Goal: Task Accomplishment & Management: Use online tool/utility

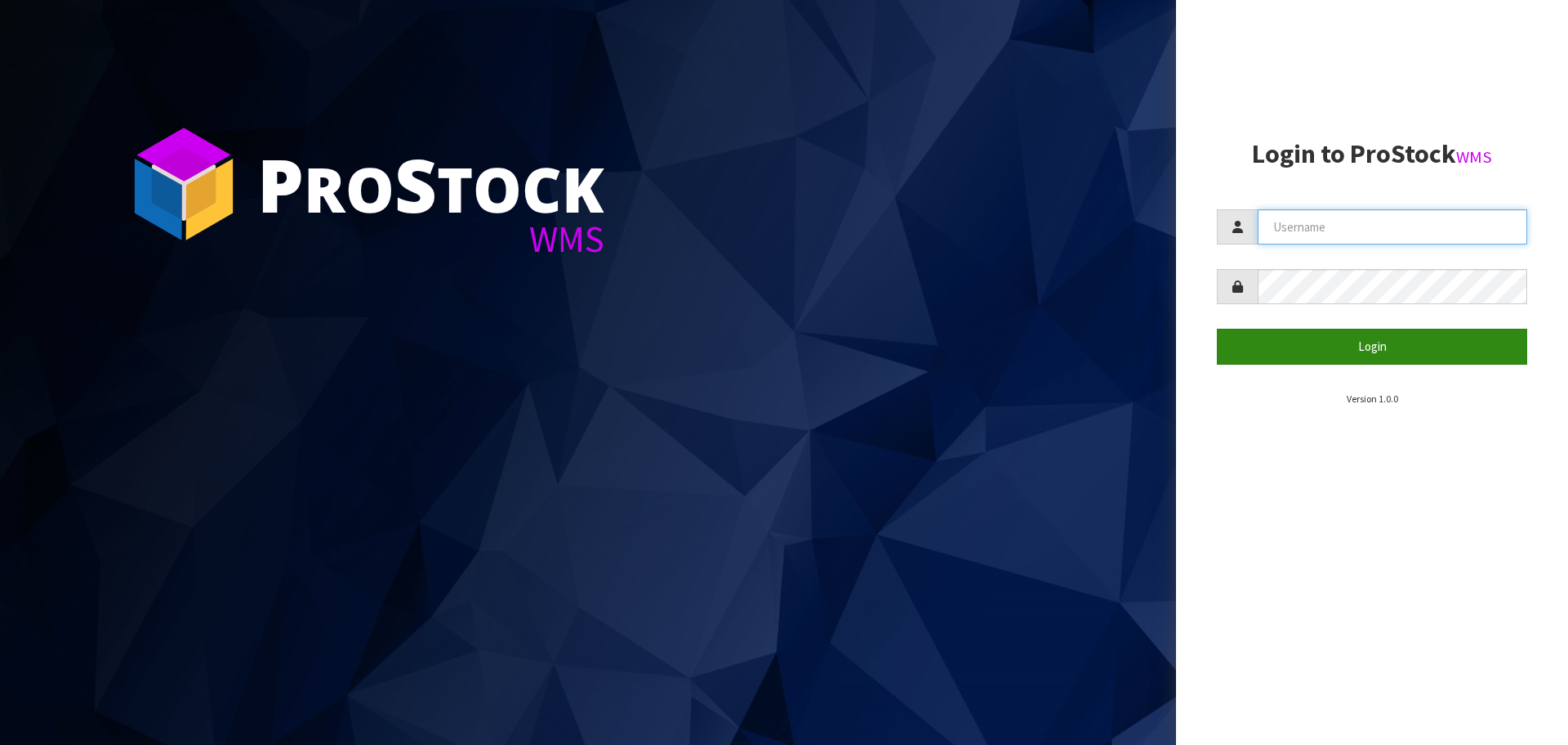
type input "LIFETIMEBRANDS"
click at [1392, 347] on button "Login" at bounding box center [1372, 346] width 310 height 35
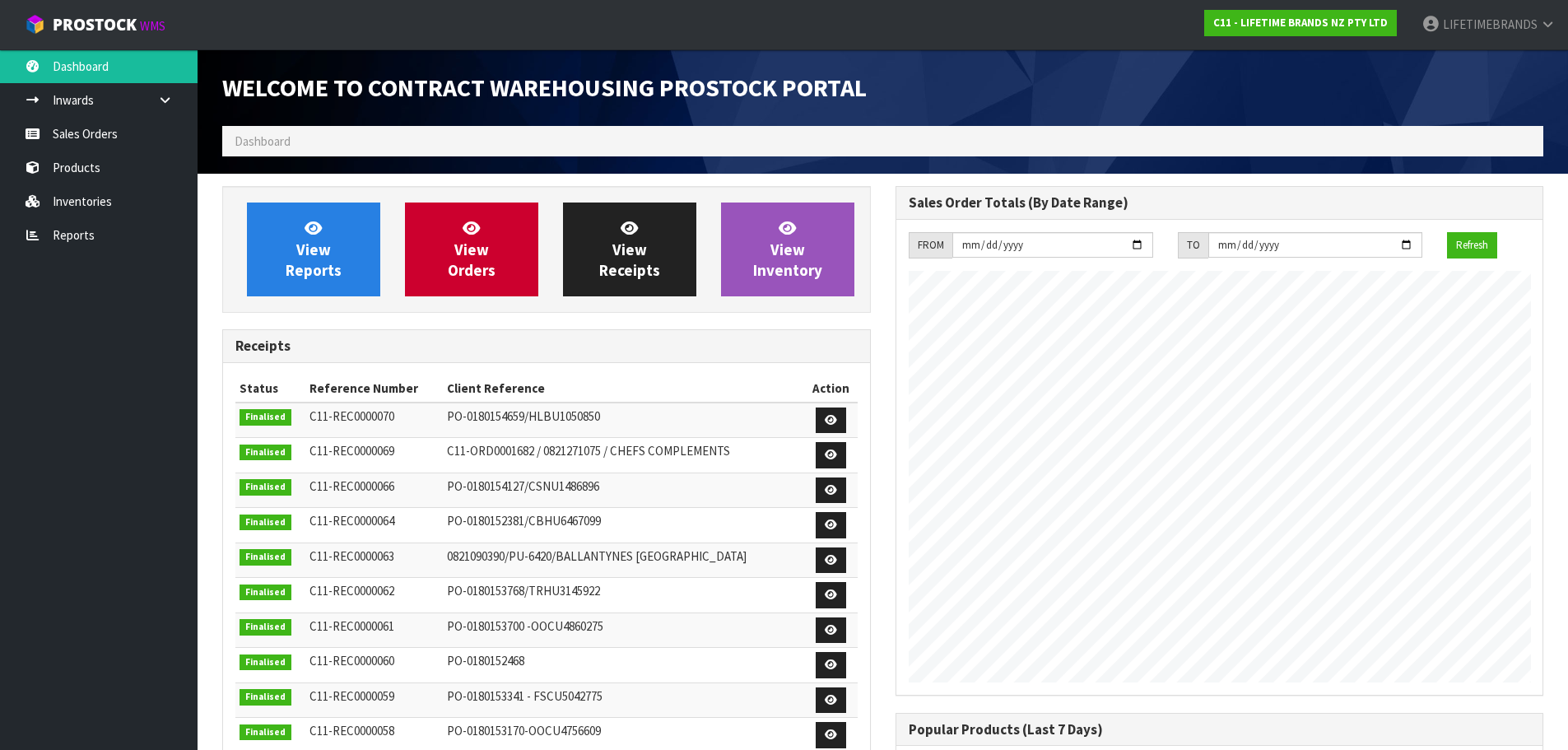
scroll to position [912, 672]
click at [119, 204] on link "Inventories" at bounding box center [99, 201] width 197 height 34
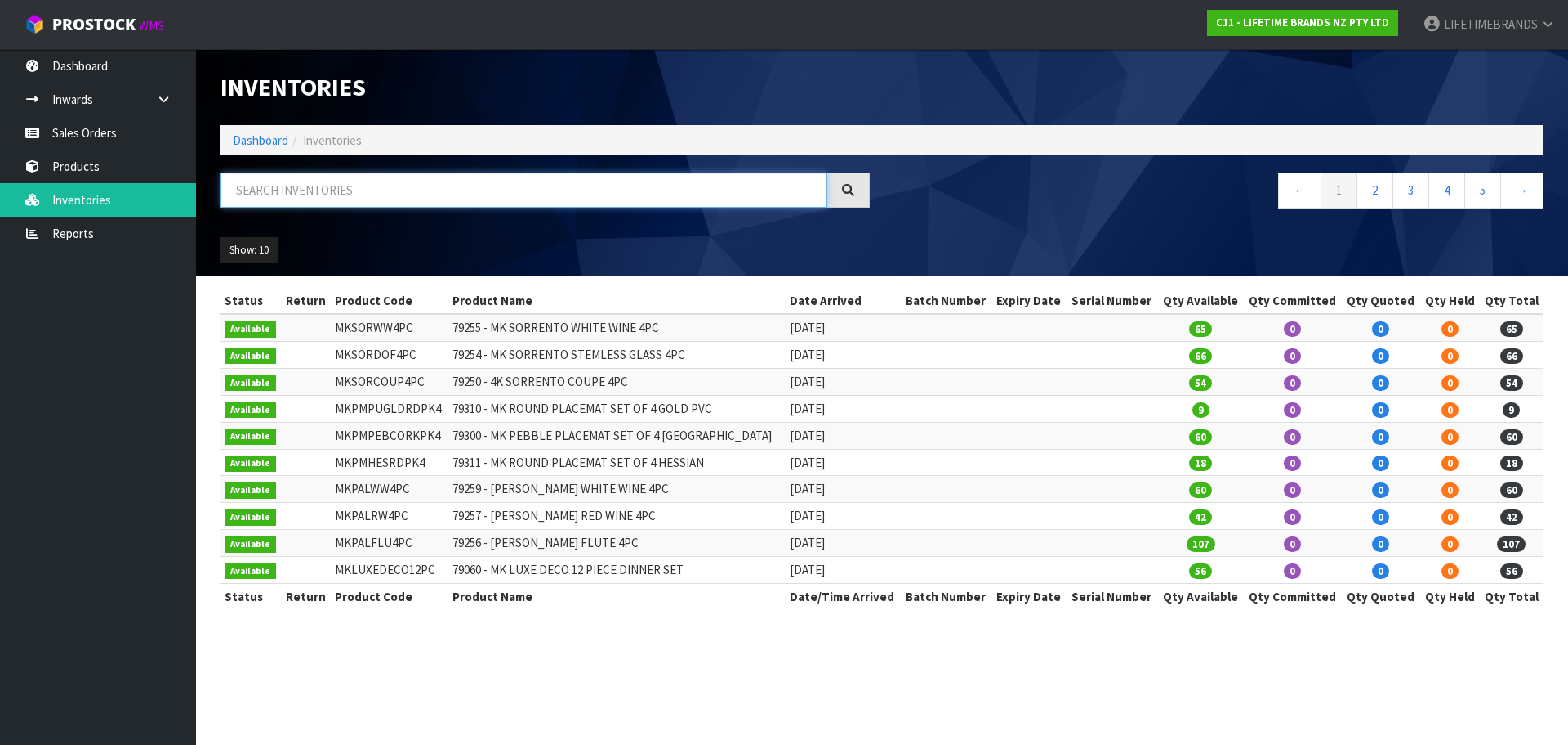
click at [341, 191] on input "text" at bounding box center [524, 190] width 607 height 35
paste input "m"
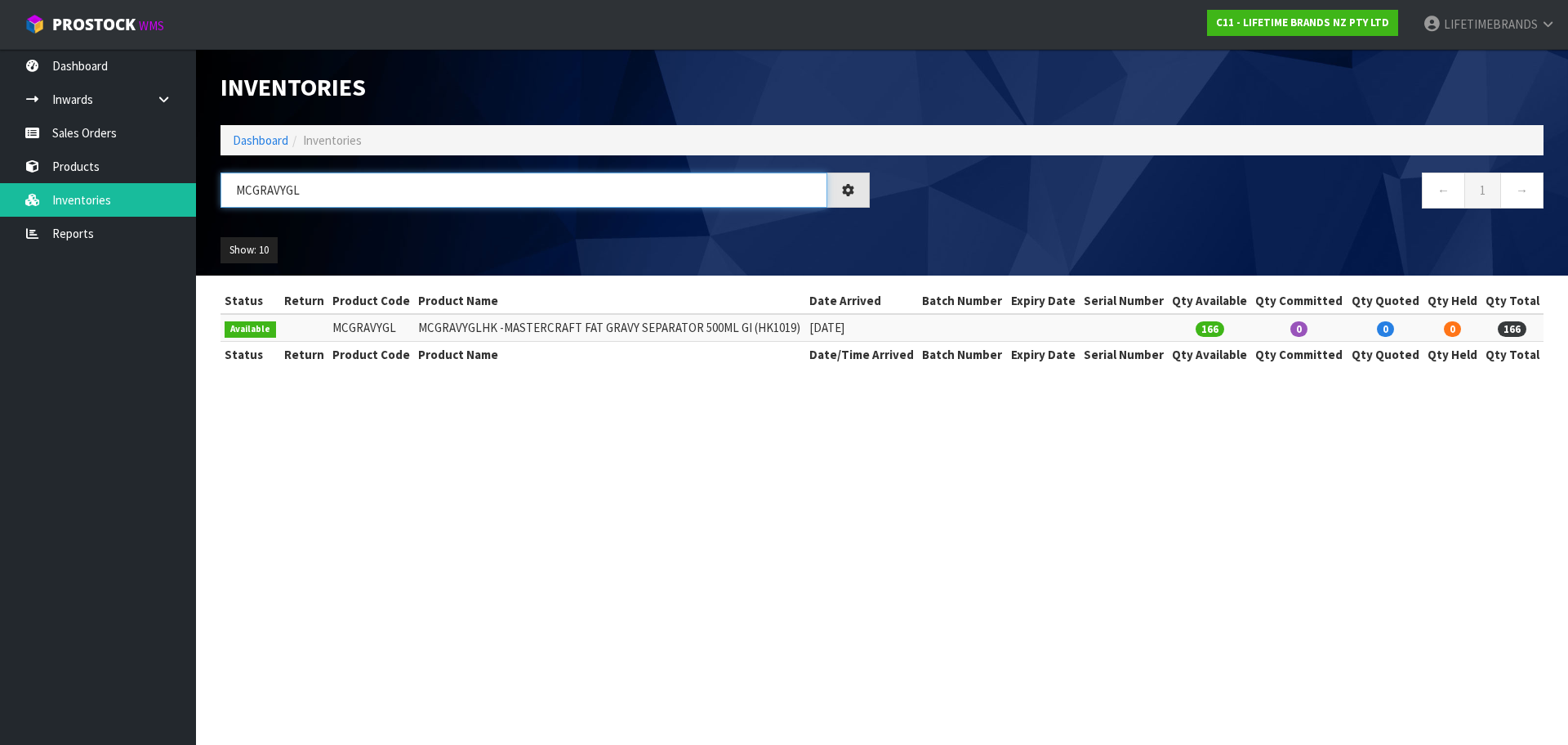
type input "MCGRAVYGL"
click at [415, 313] on th "Product Name" at bounding box center [610, 301] width 392 height 26
click at [1485, 322] on td "166" at bounding box center [1512, 327] width 62 height 27
click at [416, 324] on td "MCGRAVYGLHK -MASTERCRAFT FAT GRAVY SEPARATOR 500ML GI (HK1019)" at bounding box center [610, 327] width 392 height 27
click at [116, 102] on link "Inwards" at bounding box center [98, 99] width 196 height 34
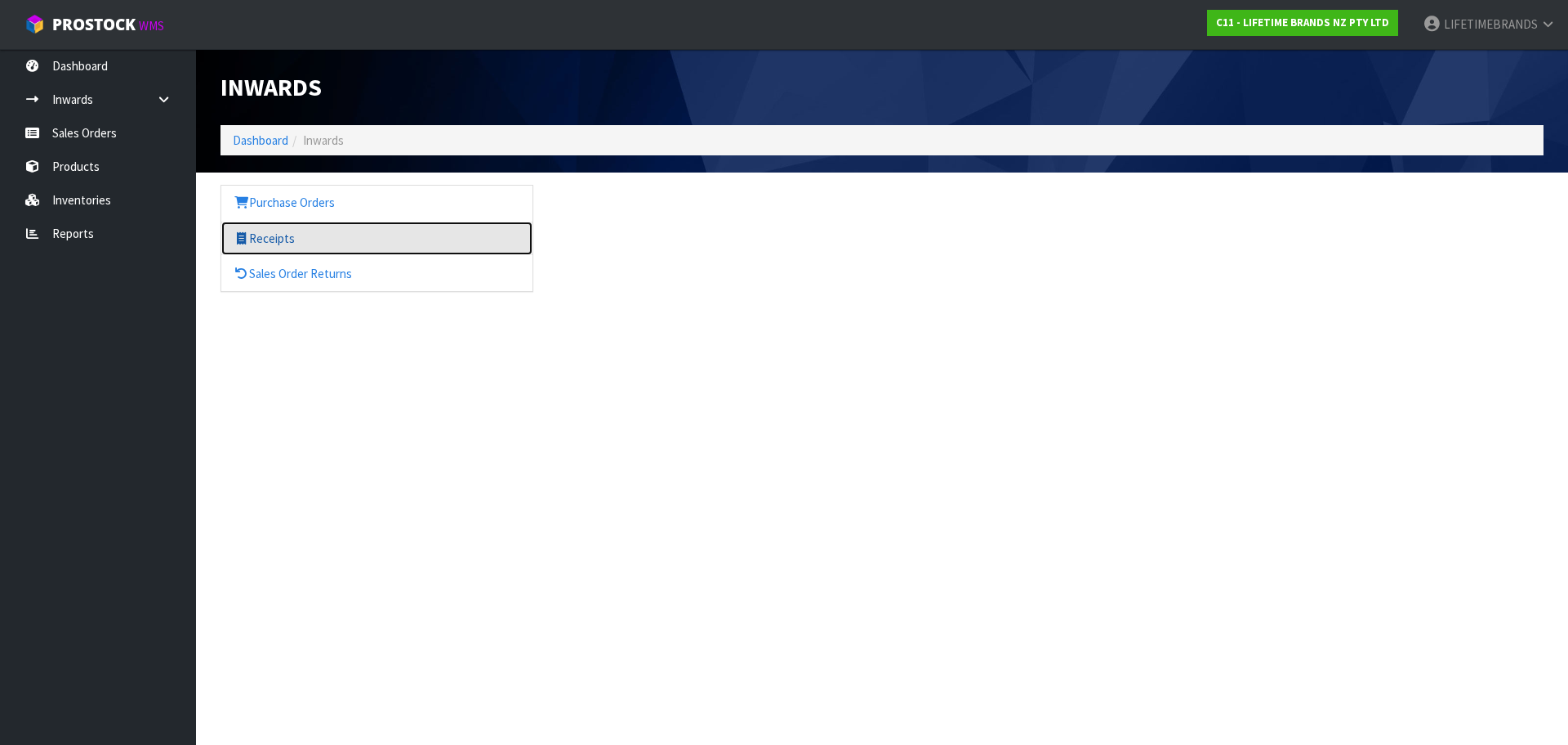
click at [277, 241] on link "Receipts" at bounding box center [377, 238] width 311 height 34
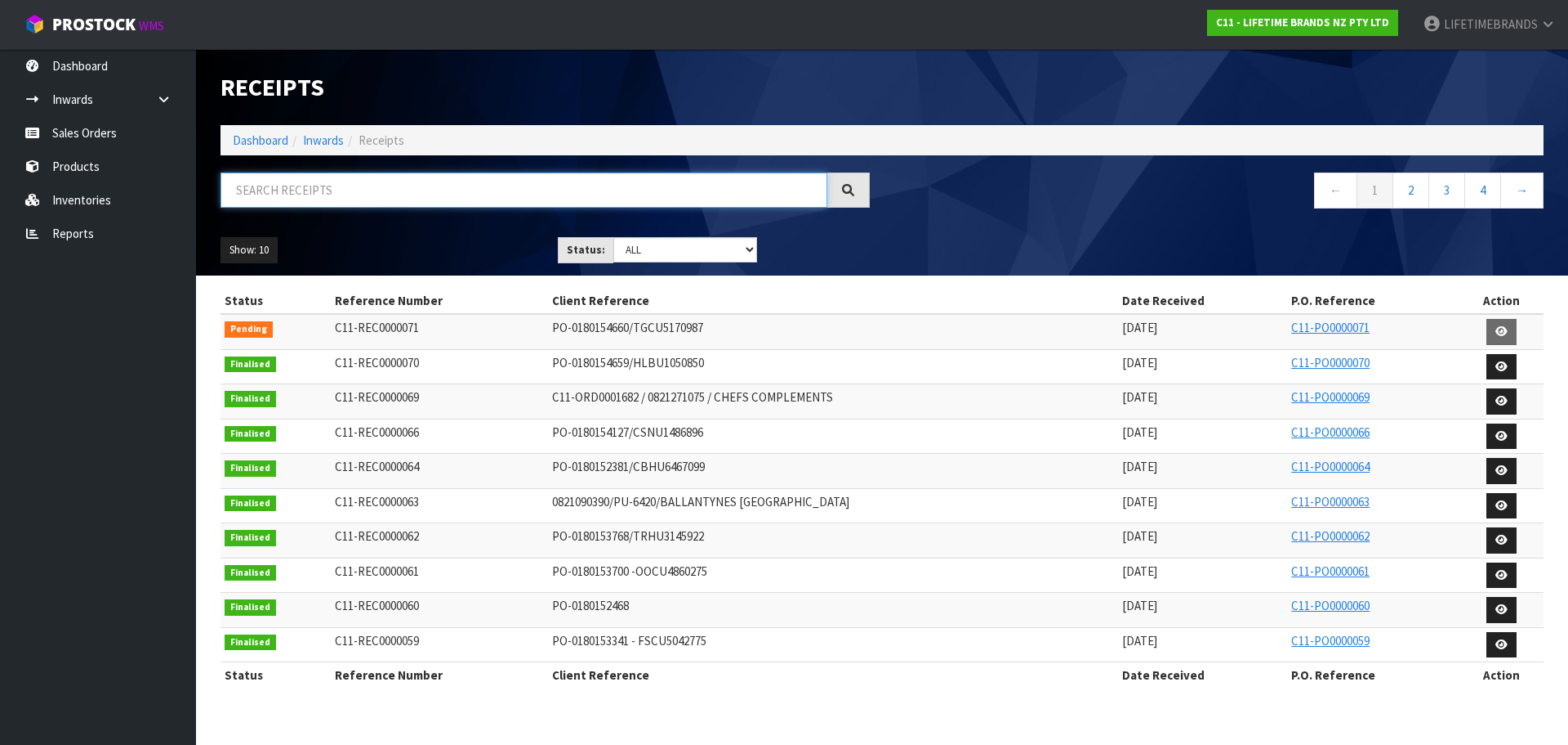
click at [285, 189] on input "text" at bounding box center [524, 190] width 607 height 35
click at [164, 105] on link at bounding box center [170, 99] width 53 height 34
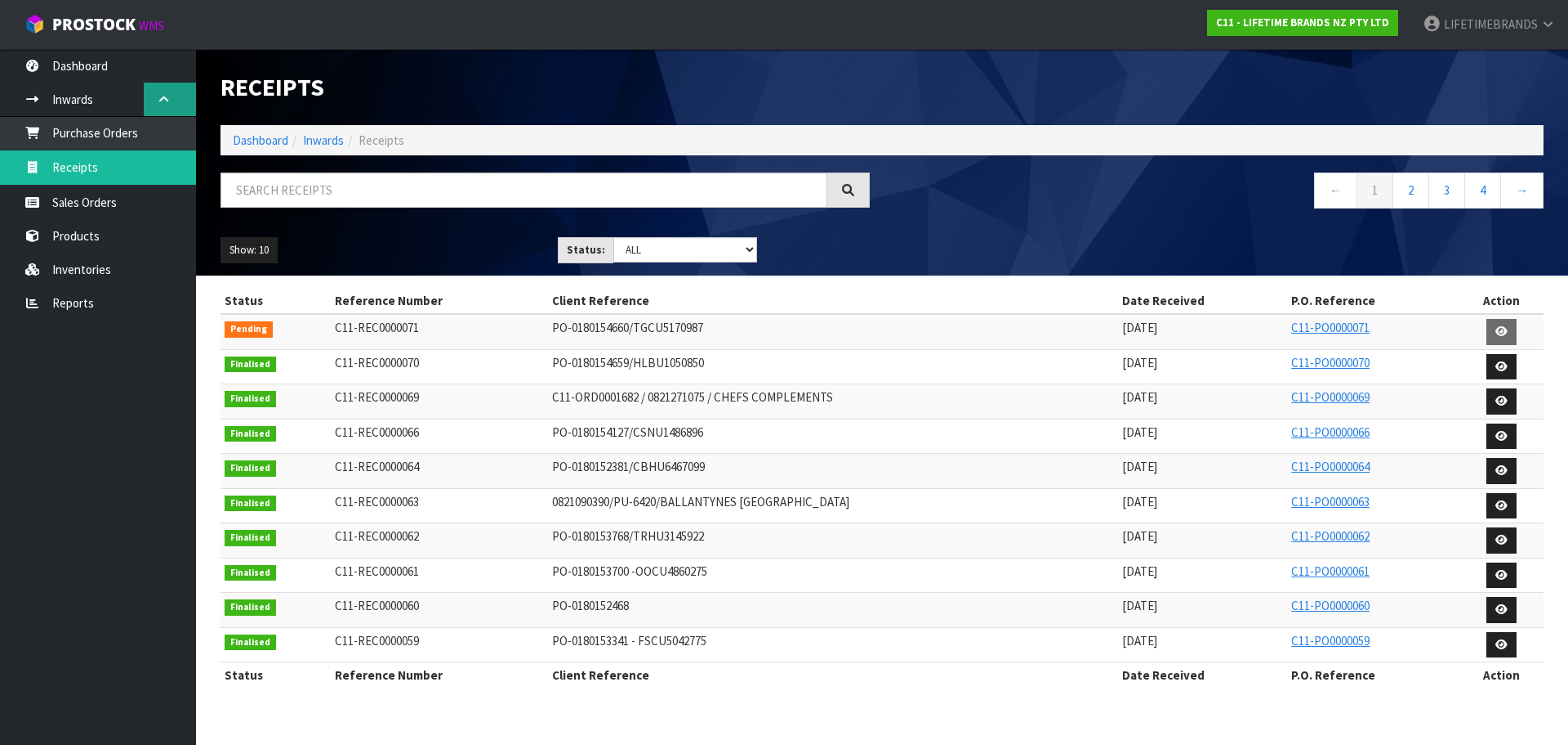
click at [164, 105] on link at bounding box center [170, 99] width 53 height 34
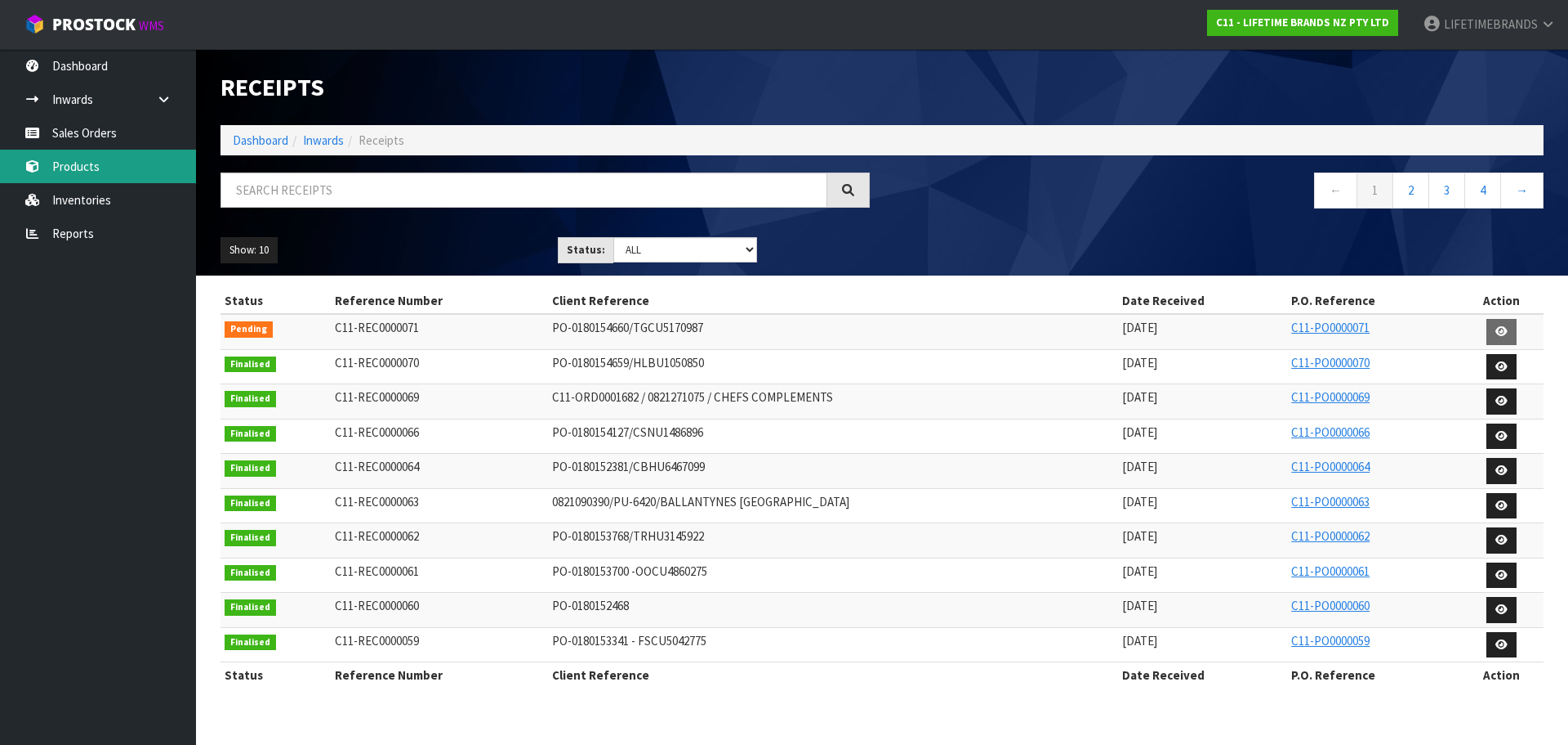
click at [106, 168] on link "Products" at bounding box center [98, 166] width 196 height 34
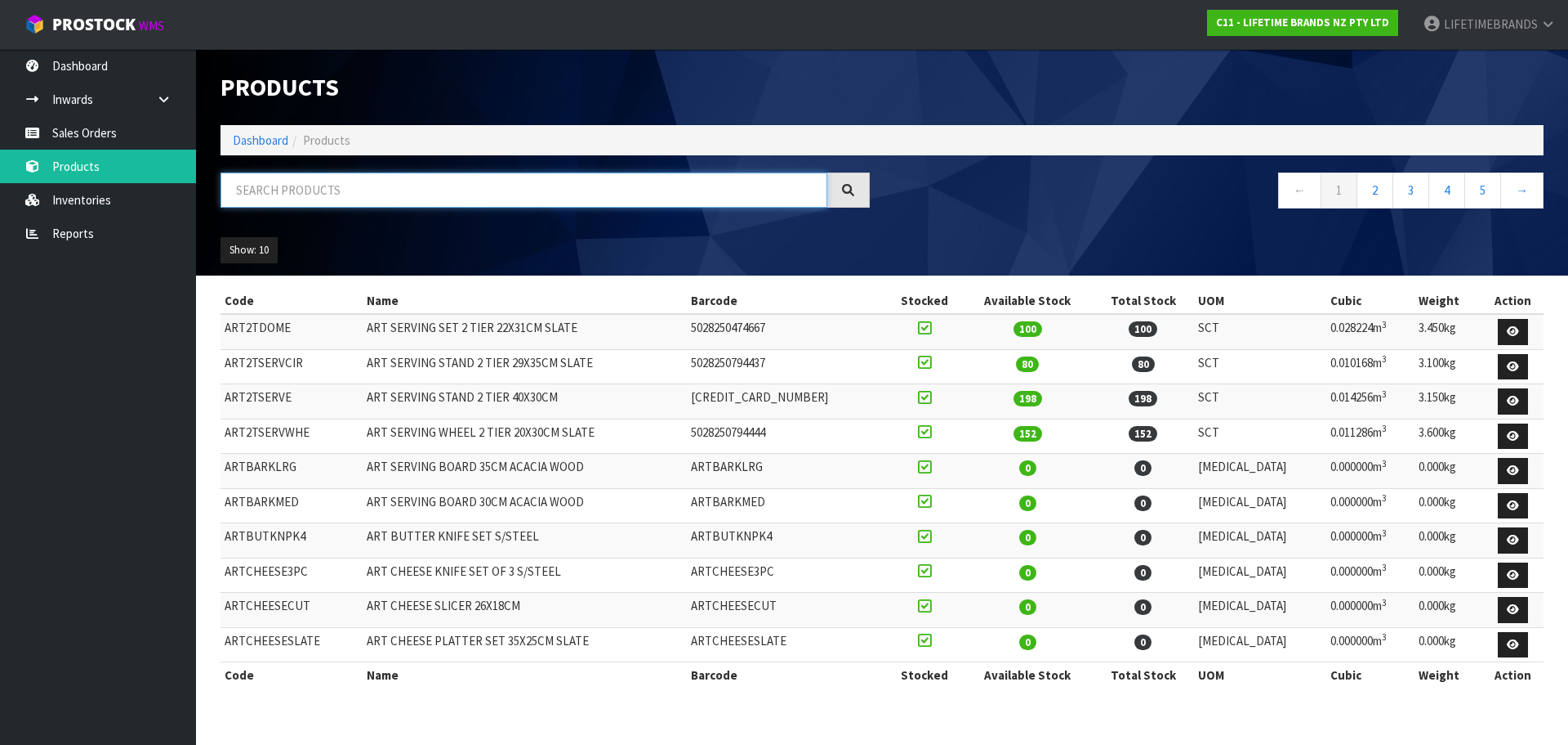
click at [307, 179] on input "text" at bounding box center [524, 190] width 607 height 35
paste input "m"
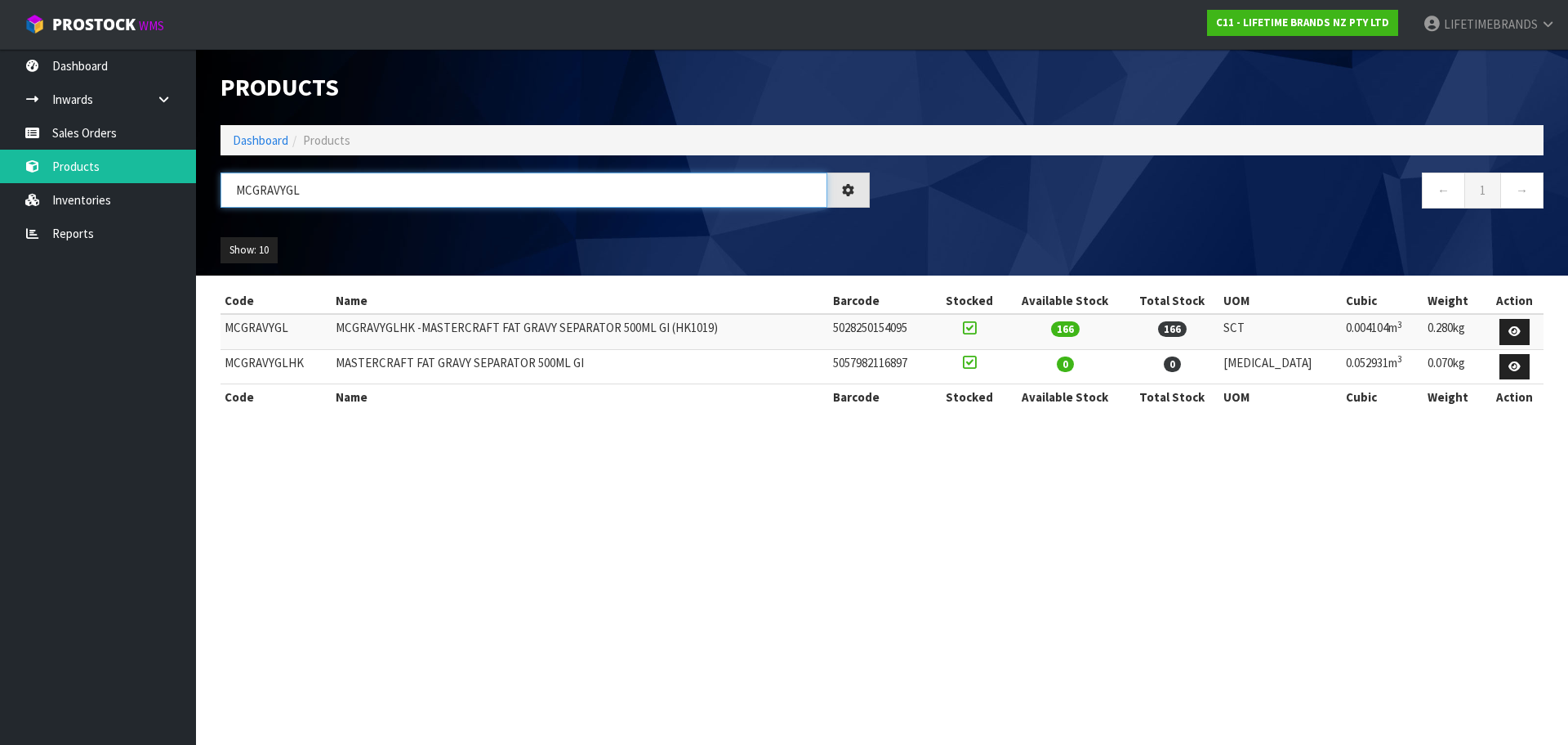
type input "MCGRAVYGL"
click at [1517, 332] on icon at bounding box center [1515, 331] width 12 height 11
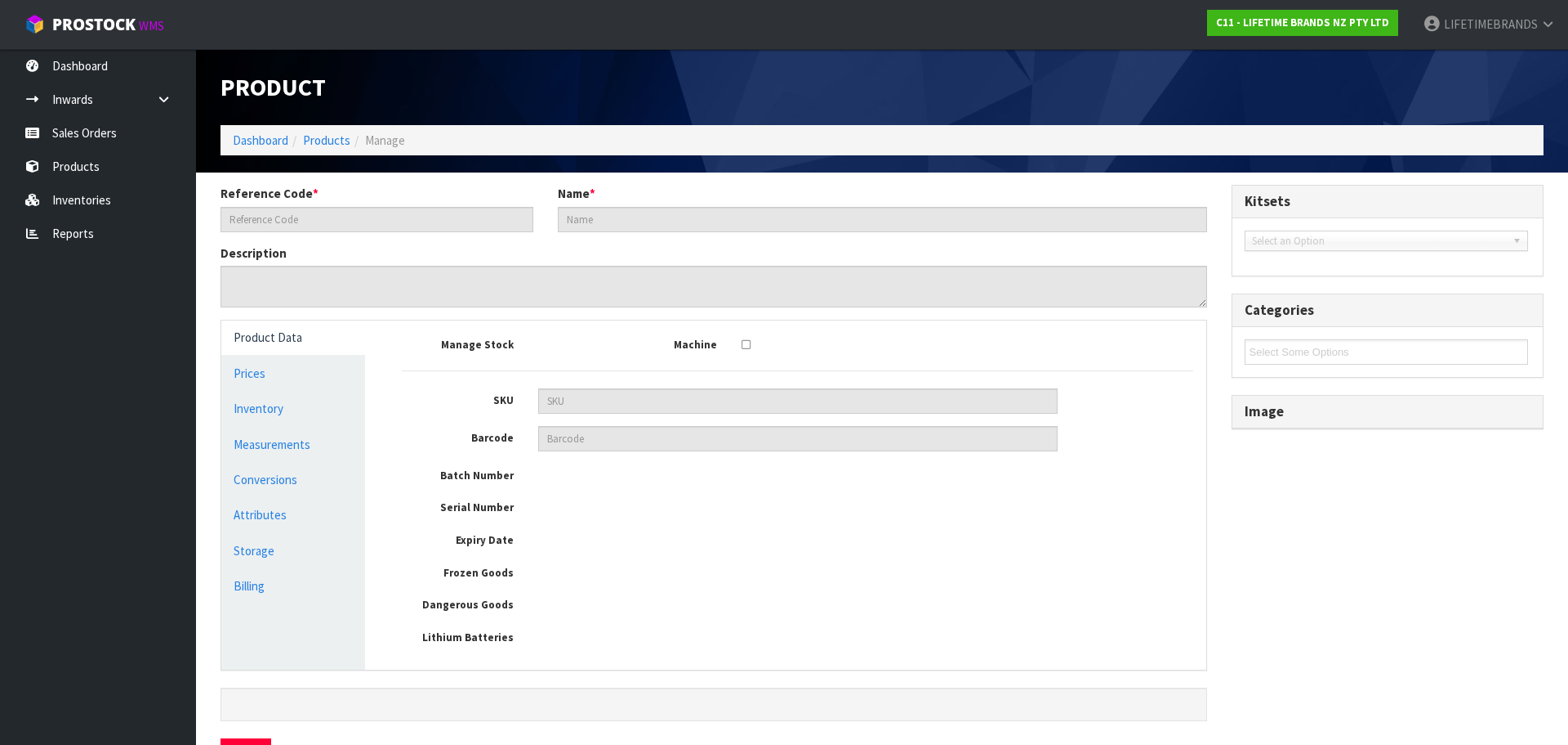
type input "MCGRAVYGL"
type input "MCGRAVYGLHK -MASTERCRAFT FAT GRAVY SEPARATOR 500ML GI (HK1019)"
type input "5028250154095"
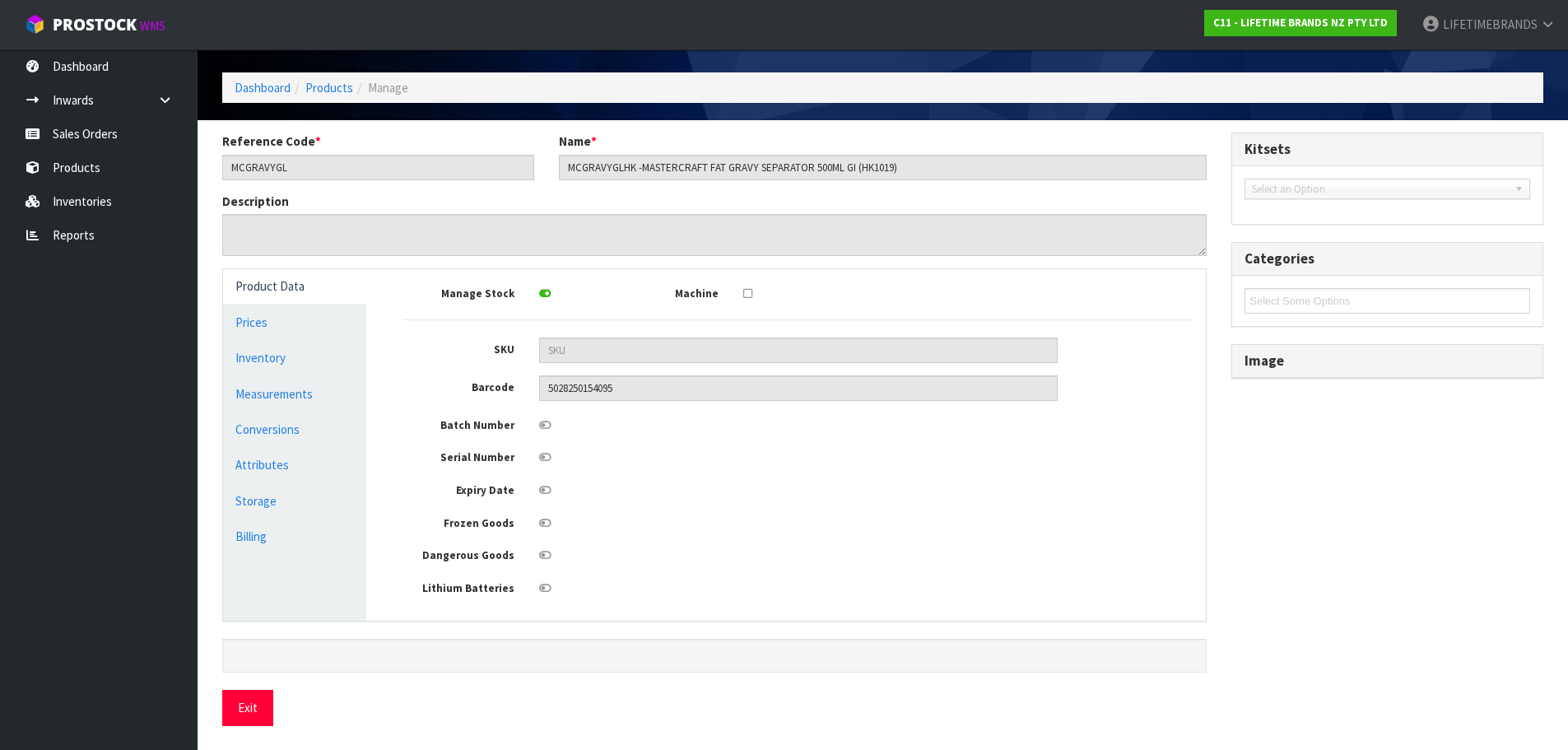
scroll to position [55, 0]
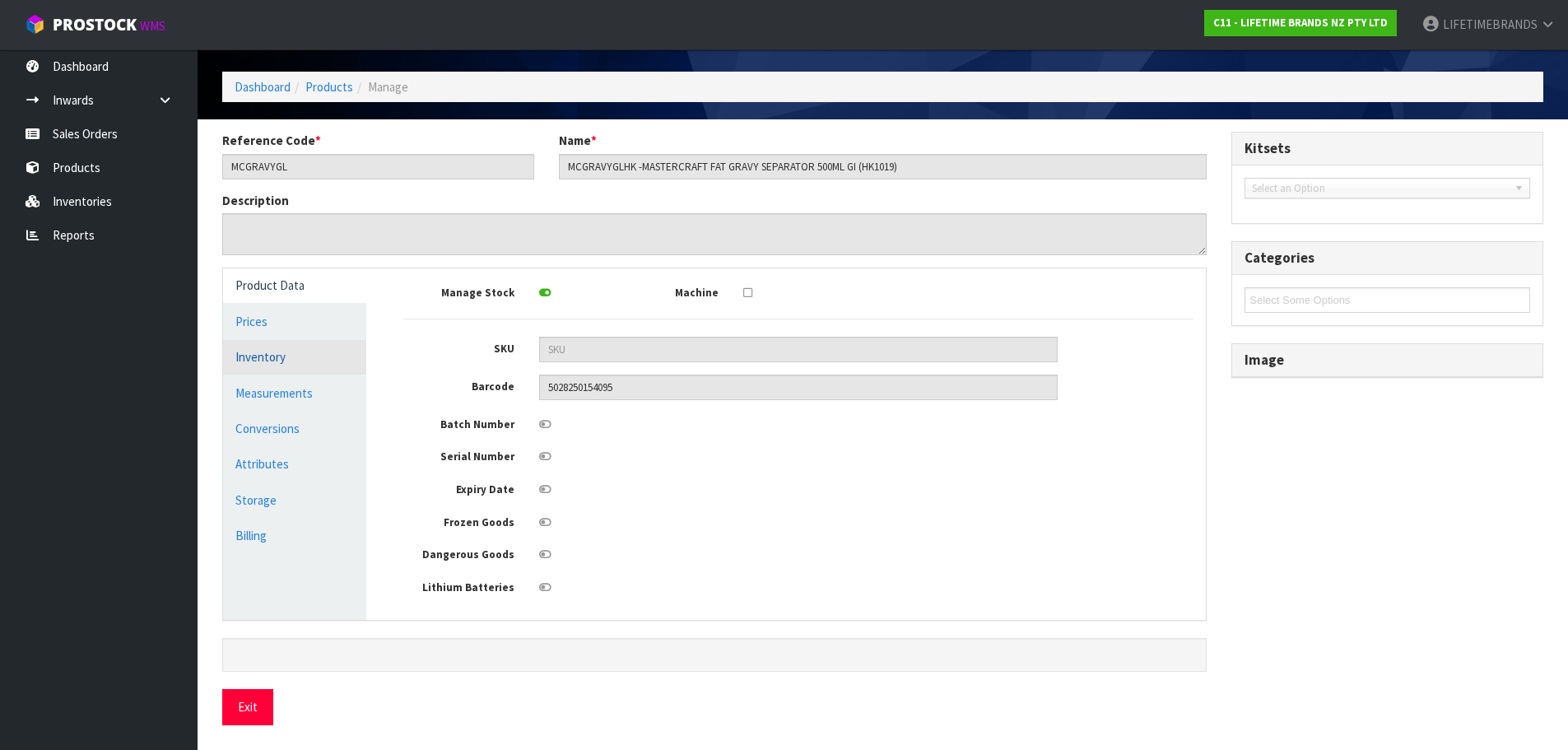
click at [263, 363] on link "Inventory" at bounding box center [294, 356] width 143 height 34
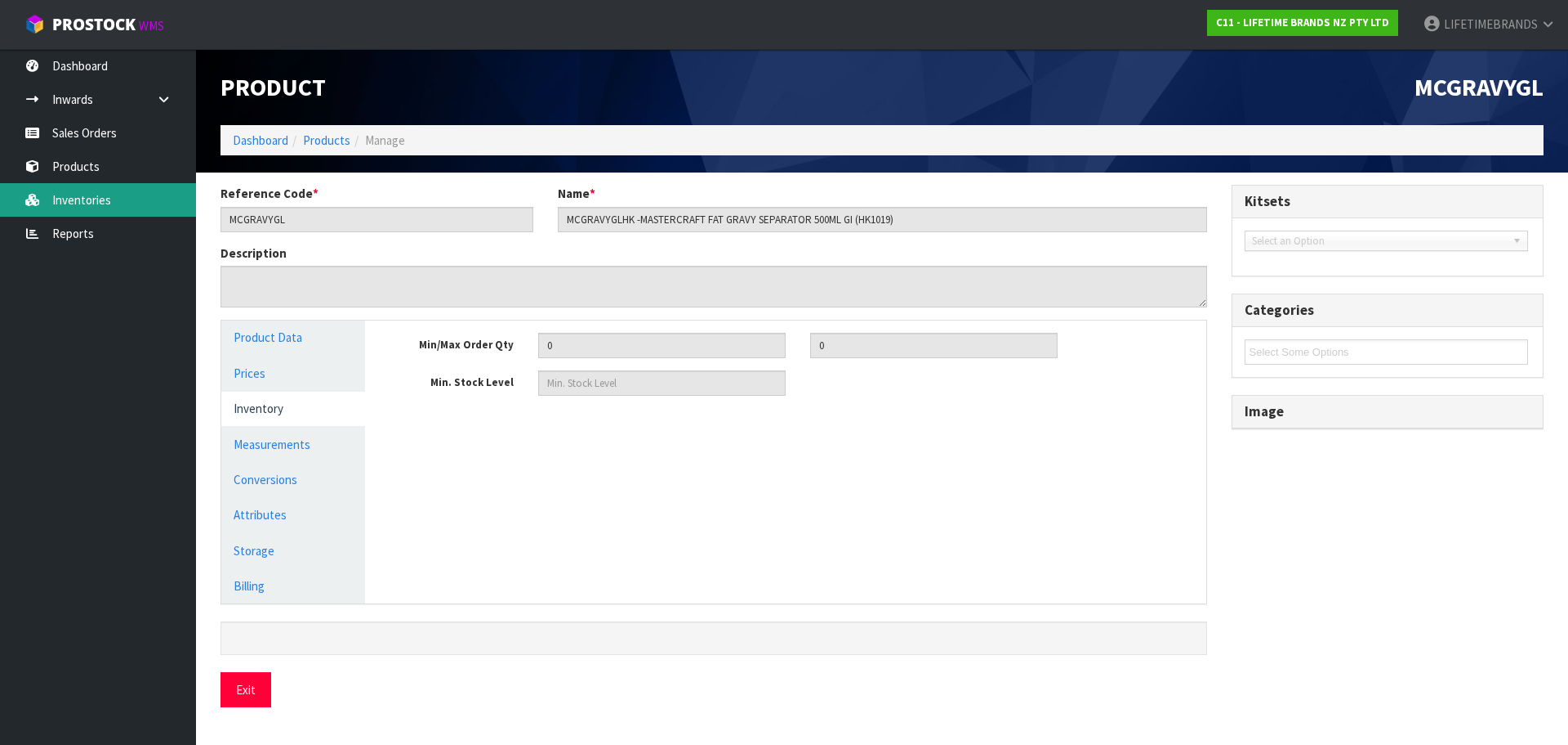
click at [104, 202] on link "Inventories" at bounding box center [98, 199] width 196 height 34
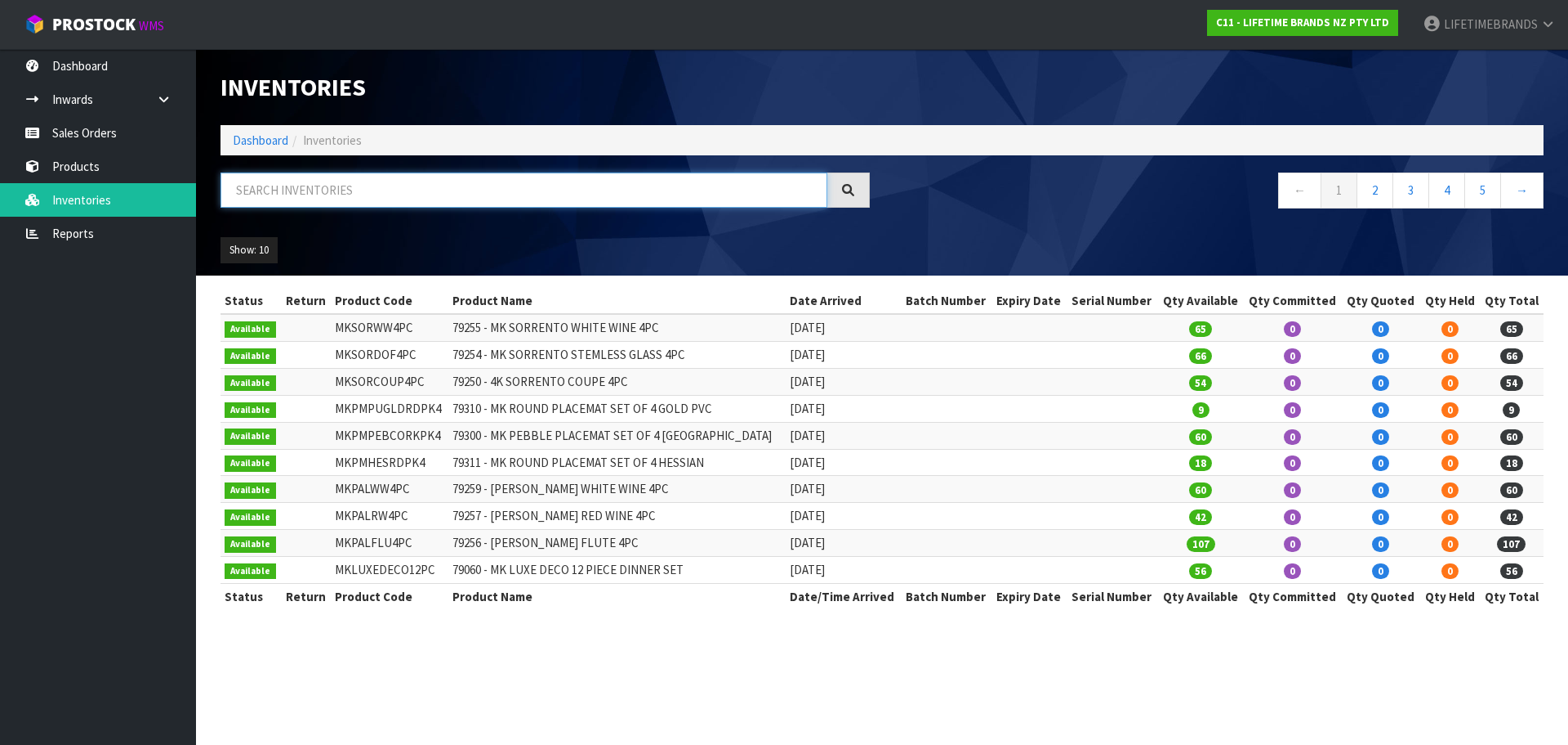
click at [253, 189] on input "text" at bounding box center [524, 190] width 607 height 35
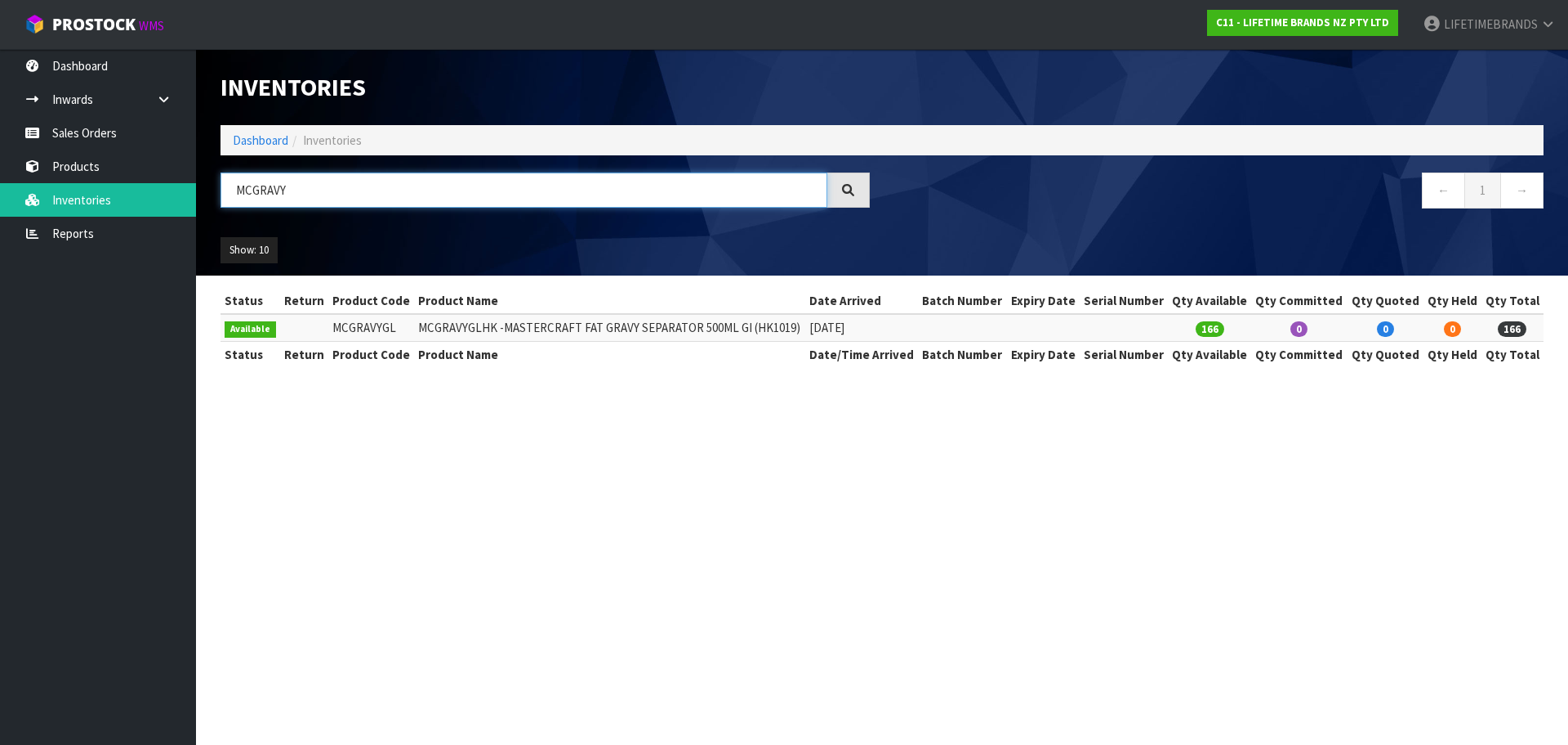
type input "MCGRAVY"
click at [1516, 328] on span "166" at bounding box center [1512, 328] width 29 height 16
click at [1158, 328] on td at bounding box center [1124, 327] width 88 height 27
click at [239, 326] on span "Available" at bounding box center [250, 329] width 52 height 16
click at [369, 316] on td "MCGRAVYGL" at bounding box center [371, 327] width 86 height 27
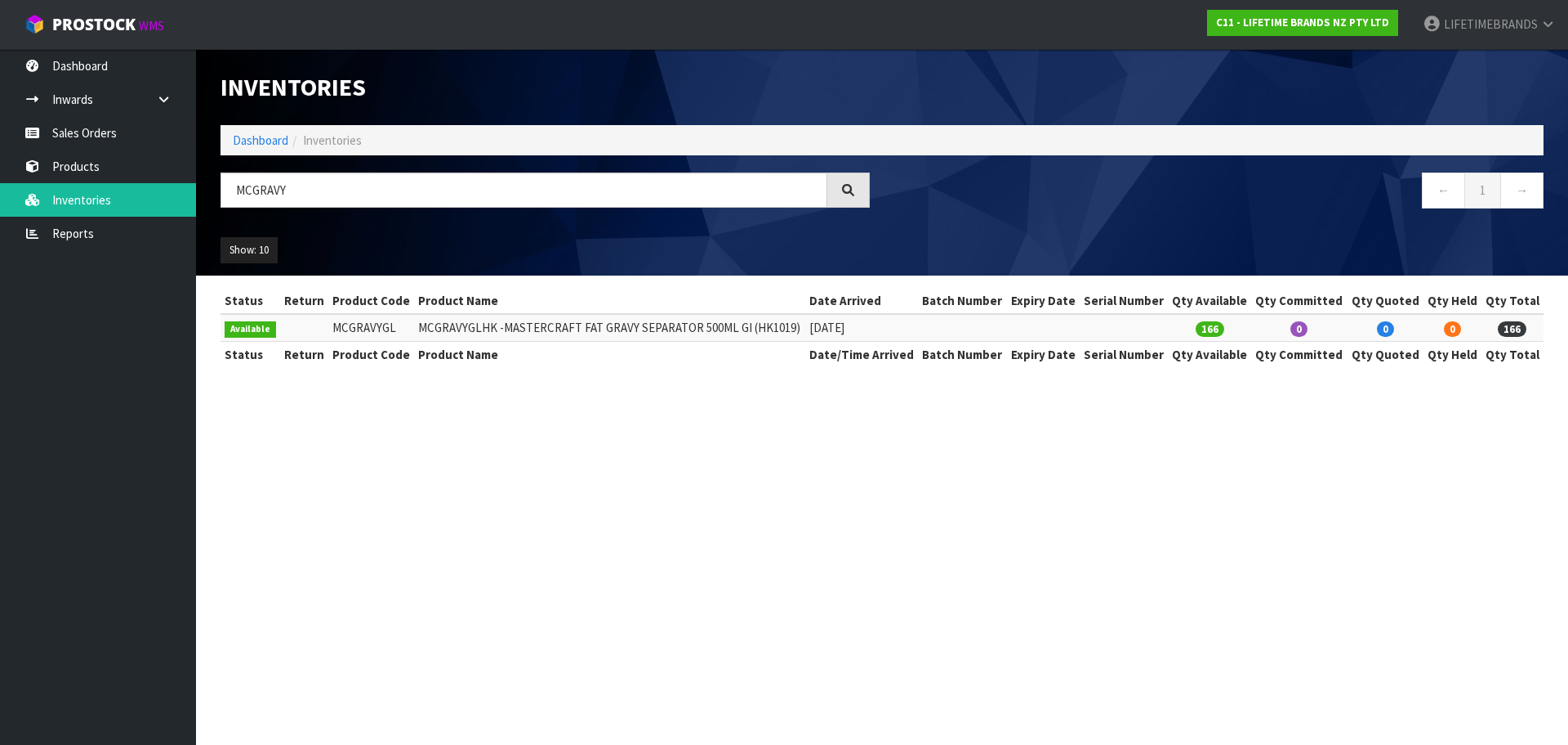
click at [369, 316] on td "MCGRAVYGL" at bounding box center [371, 327] width 86 height 27
click at [445, 326] on td "MCGRAVYGLHK -MASTERCRAFT FAT GRAVY SEPARATOR 500ML GI (HK1019)" at bounding box center [610, 327] width 392 height 27
click at [1525, 190] on link "→" at bounding box center [1522, 190] width 44 height 35
click at [67, 236] on link "Reports" at bounding box center [98, 233] width 196 height 34
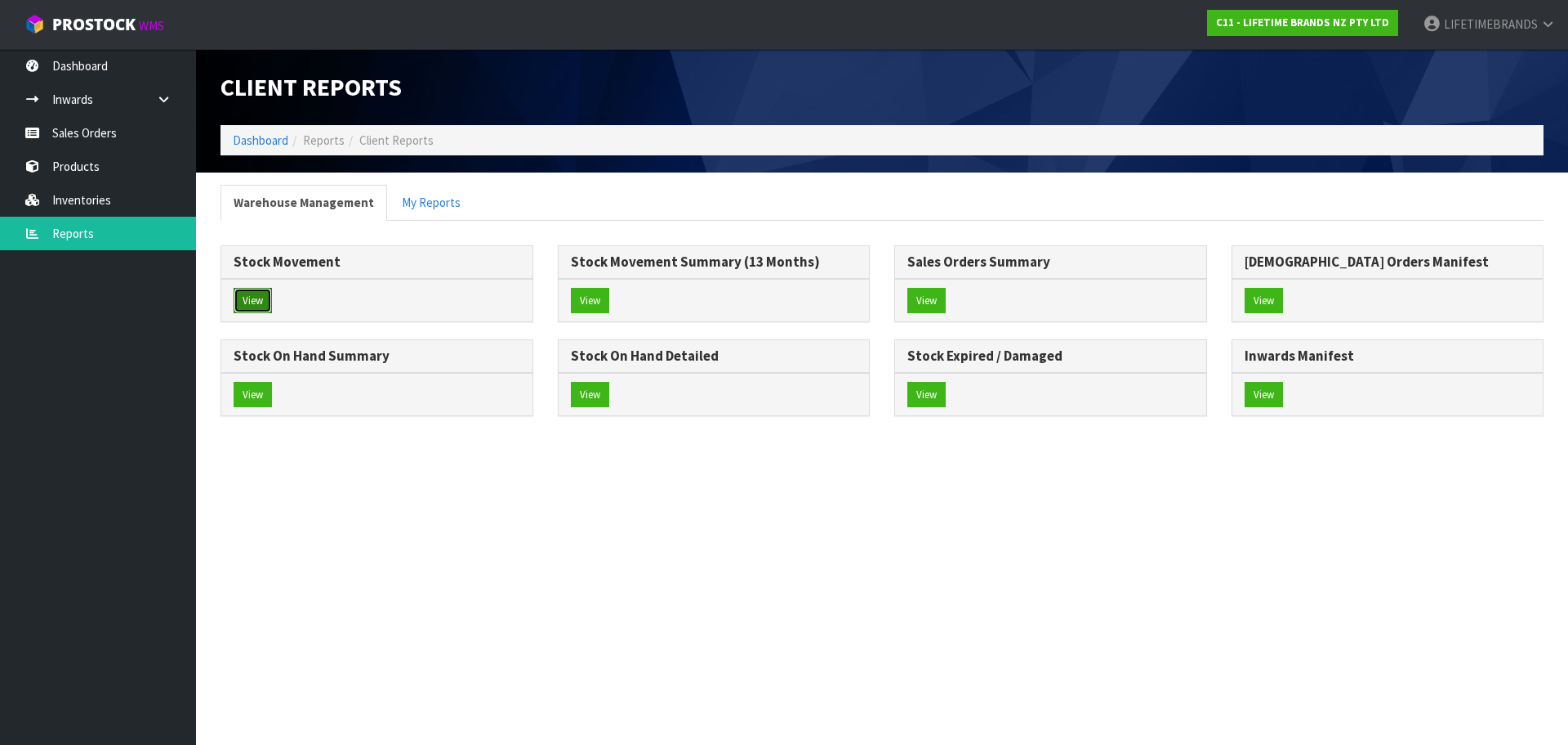
click at [255, 299] on button "View" at bounding box center [253, 301] width 39 height 26
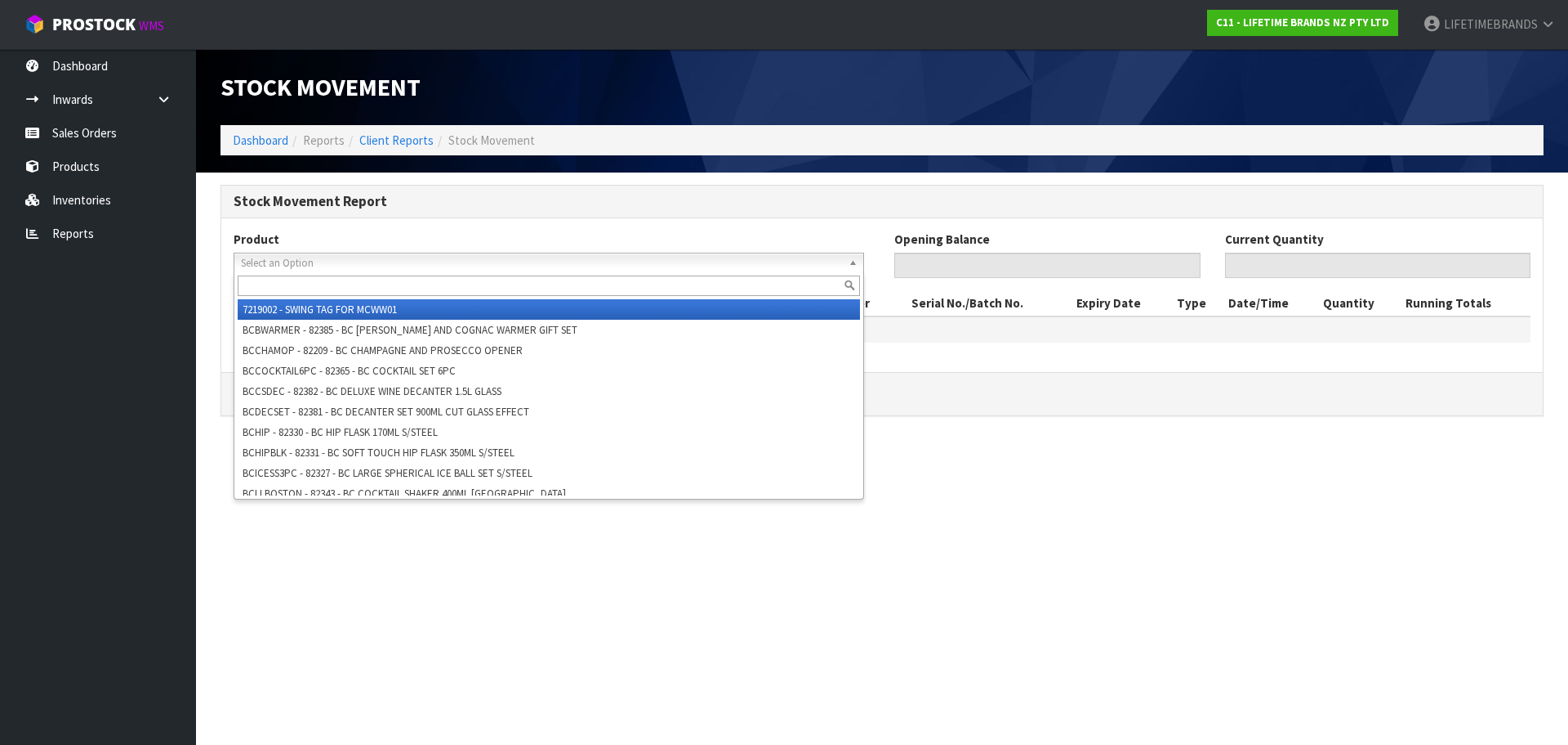
click at [271, 272] on div "Select an Option 7219002 - SWING TAG FOR MCWW01 BCBWARMER - 82385 - BC [PERSON_…" at bounding box center [549, 263] width 631 height 21
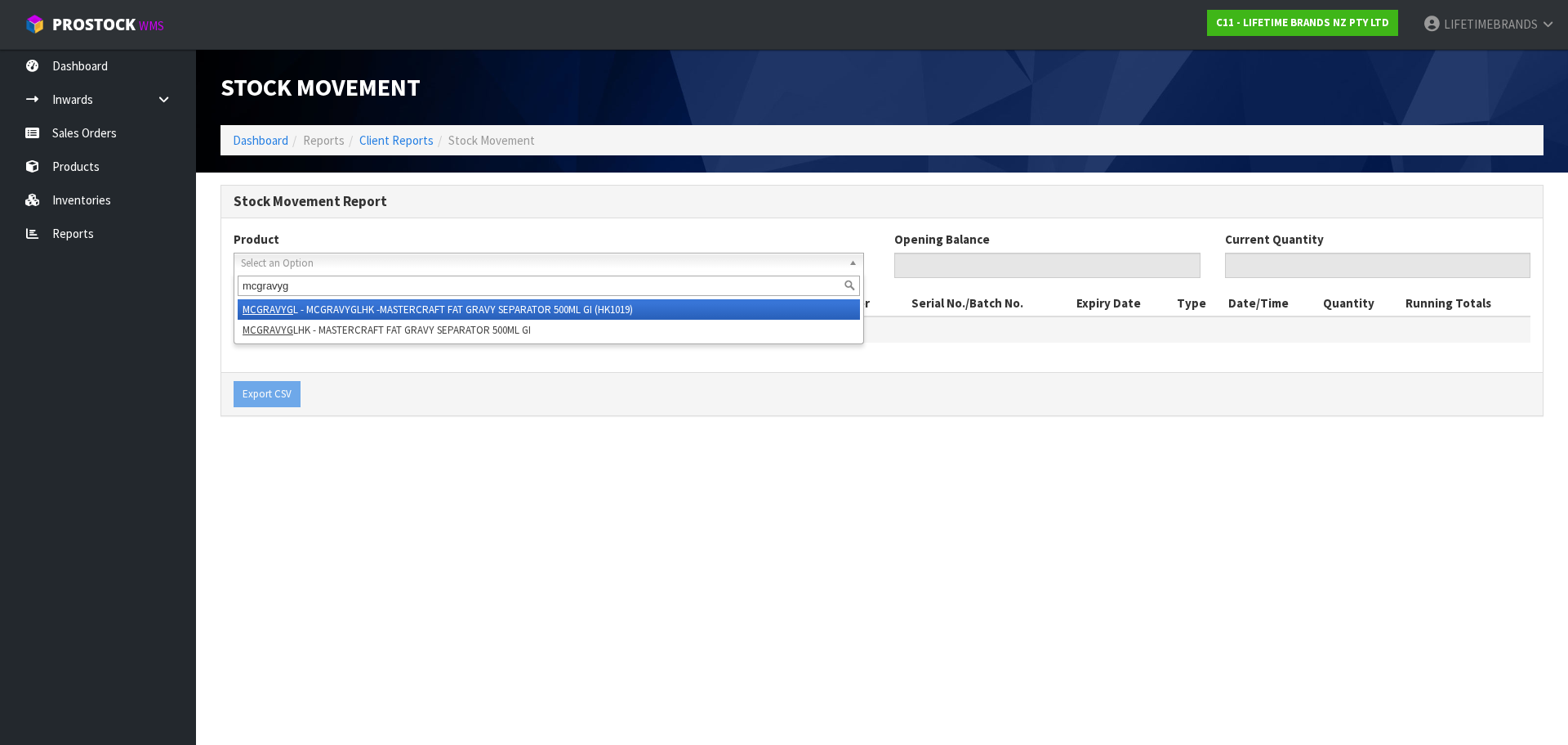
type input "mcgravygl"
type input "0"
type input "166"
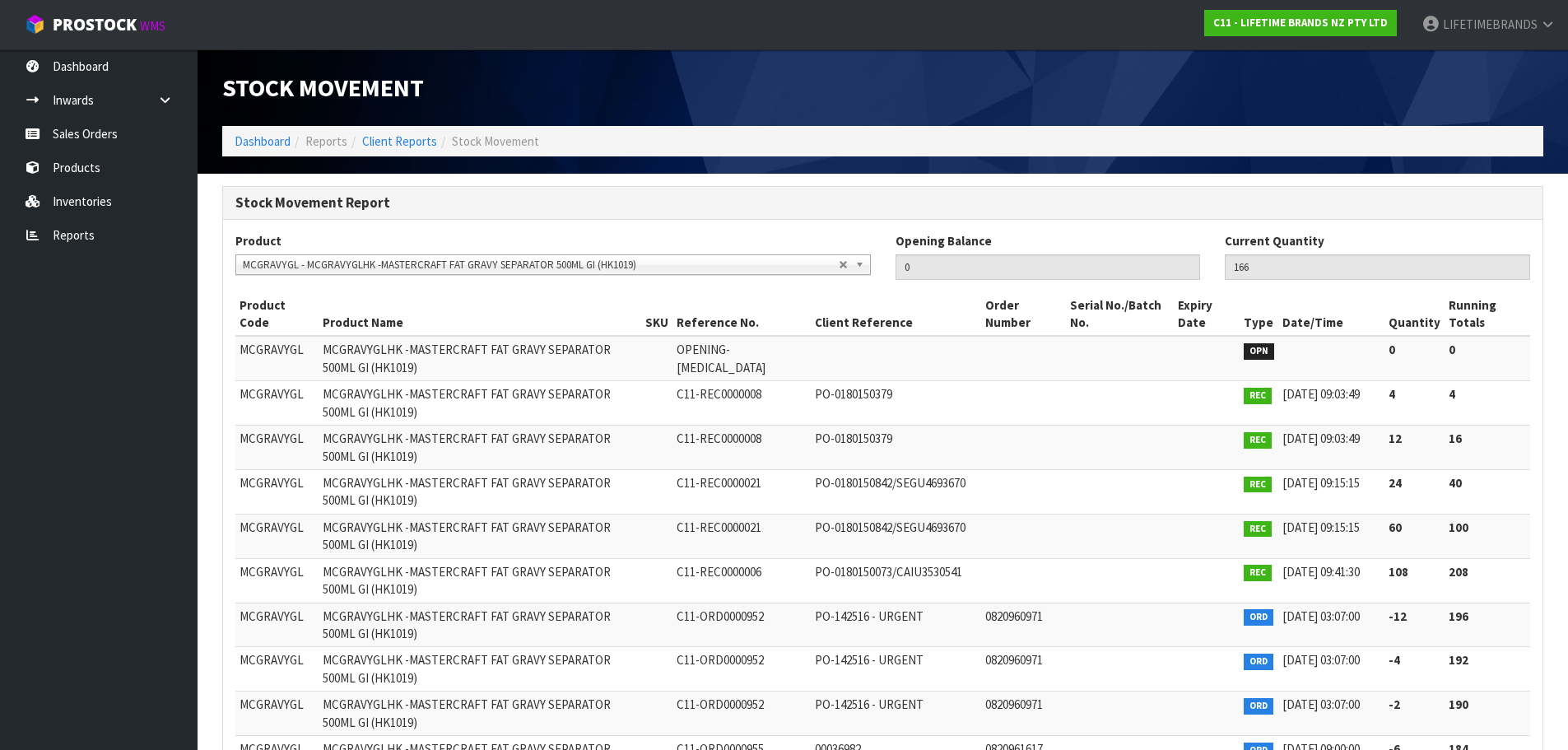
drag, startPoint x: 351, startPoint y: 591, endPoint x: 1362, endPoint y: 233, distance: 1072.5
click at [1362, 233] on div "Current Quantity 166" at bounding box center [1377, 255] width 305 height 47
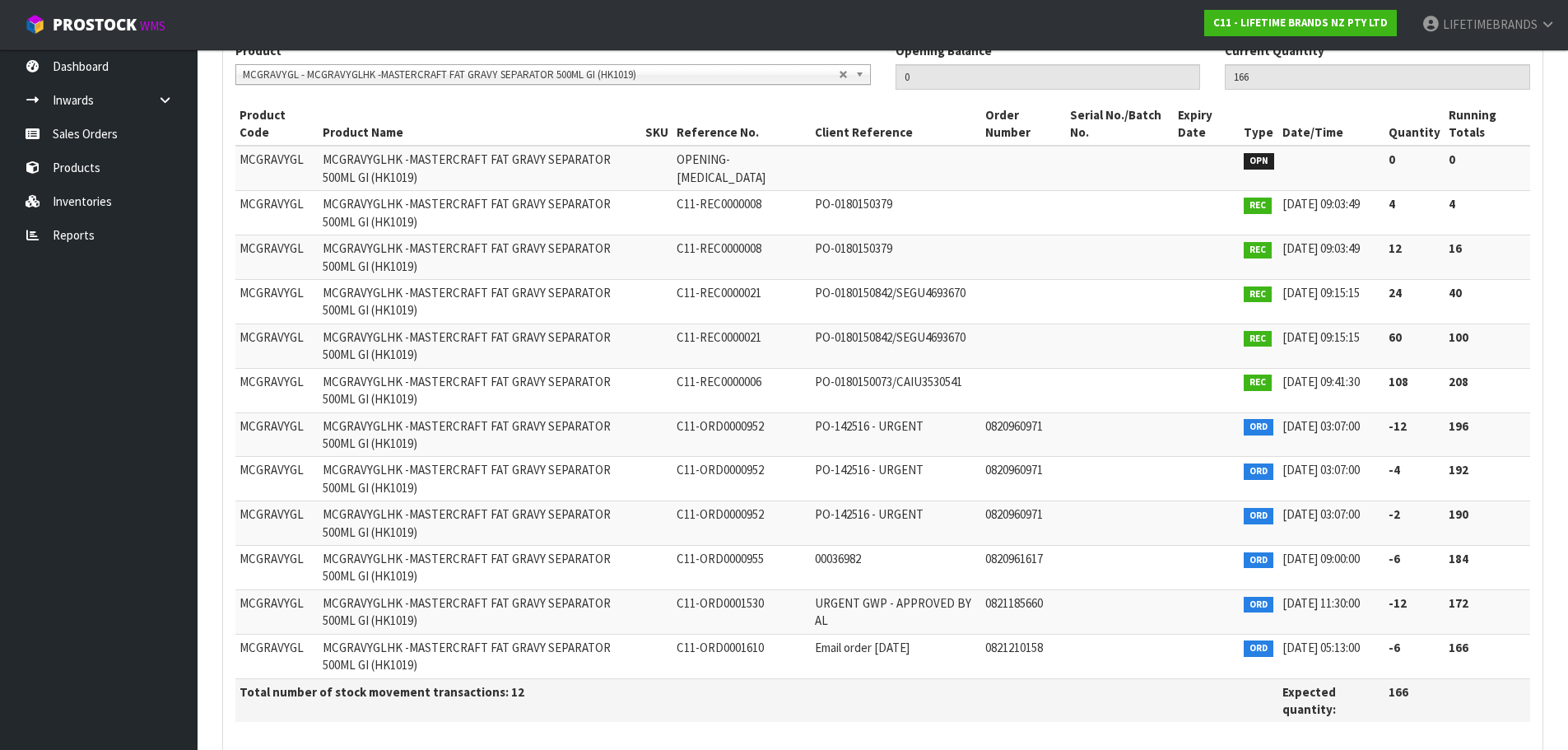
scroll to position [258, 0]
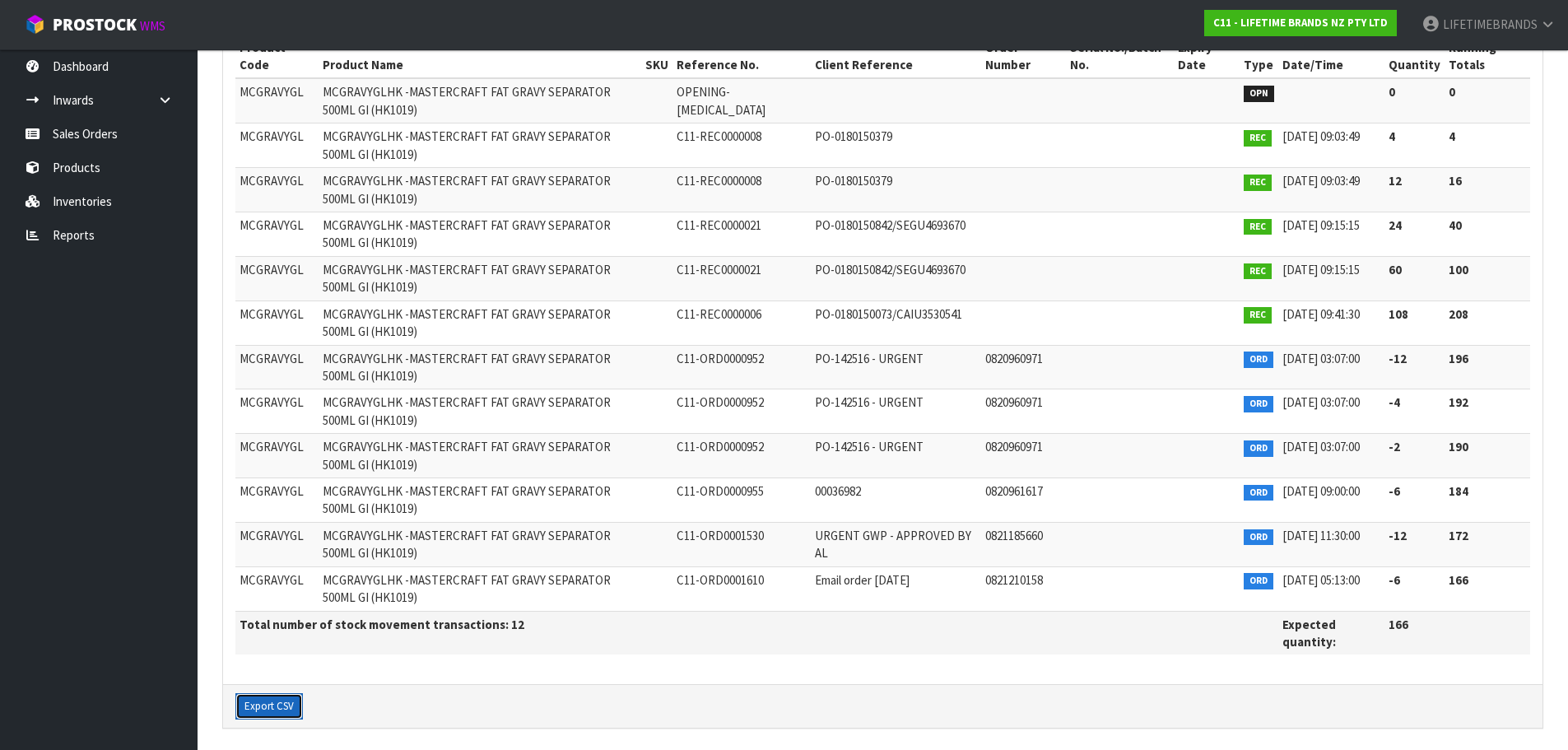
click at [259, 706] on button "Export CSV" at bounding box center [269, 706] width 67 height 27
click at [472, 723] on div "Export CSV" at bounding box center [883, 705] width 1319 height 44
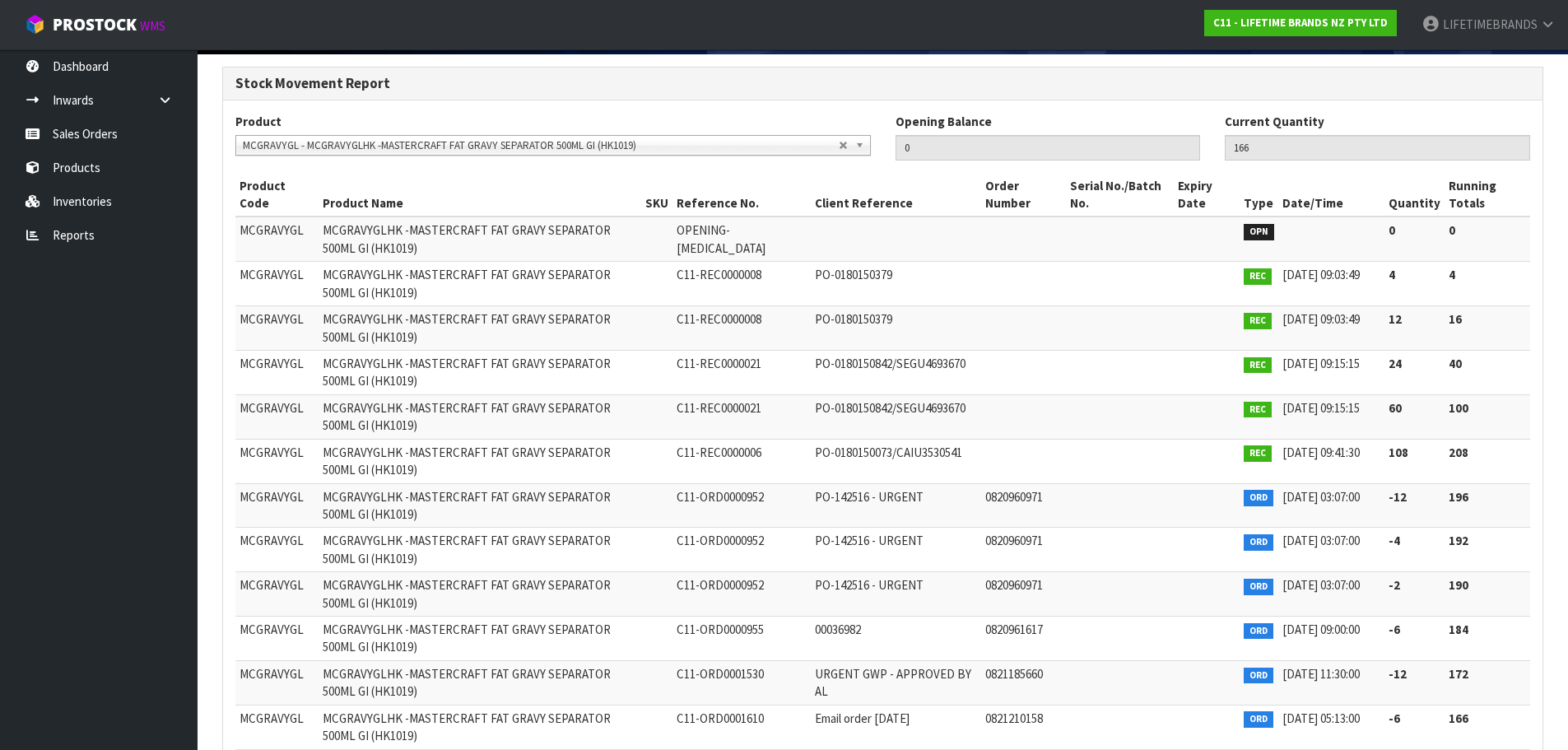
scroll to position [0, 0]
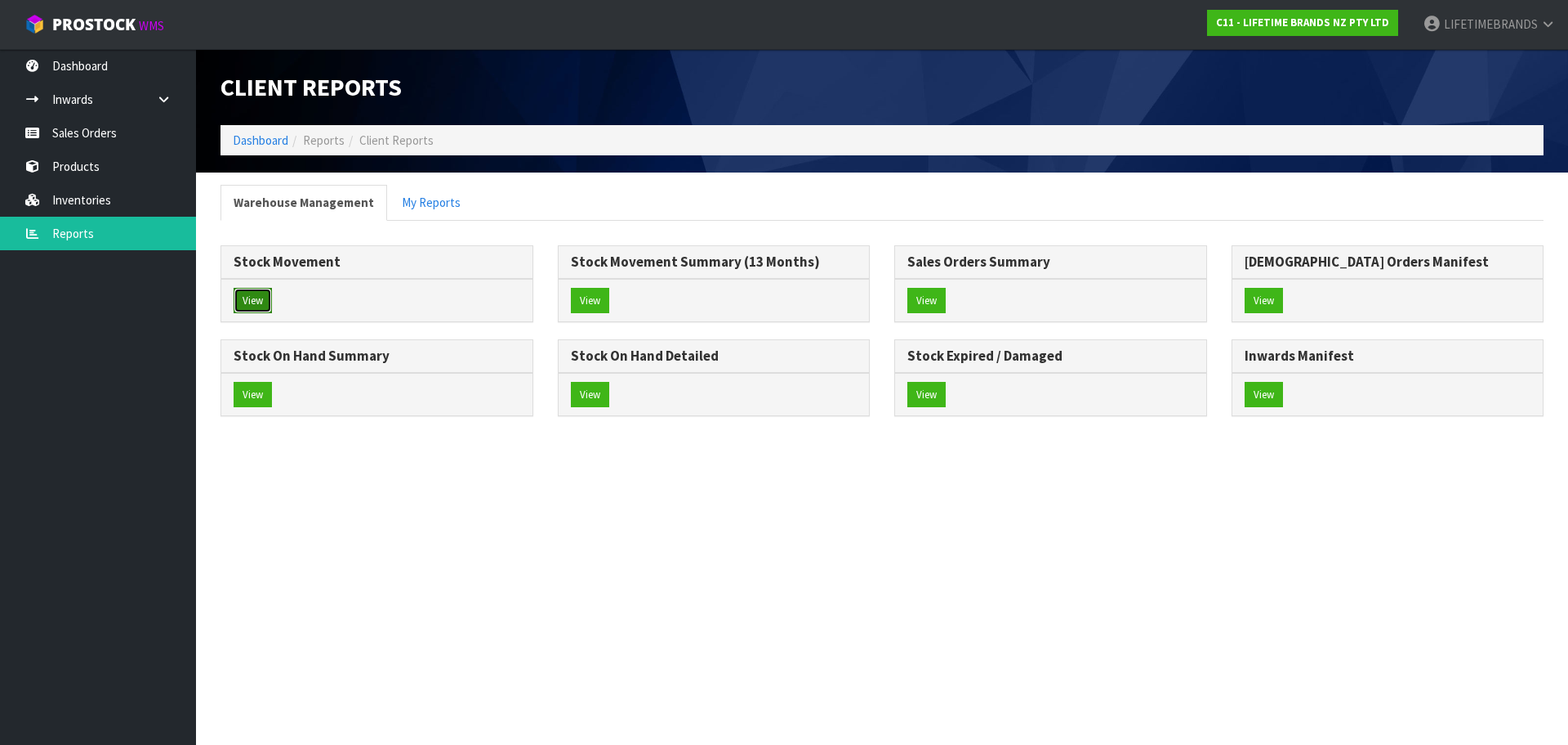
click at [257, 300] on button "View" at bounding box center [253, 301] width 39 height 26
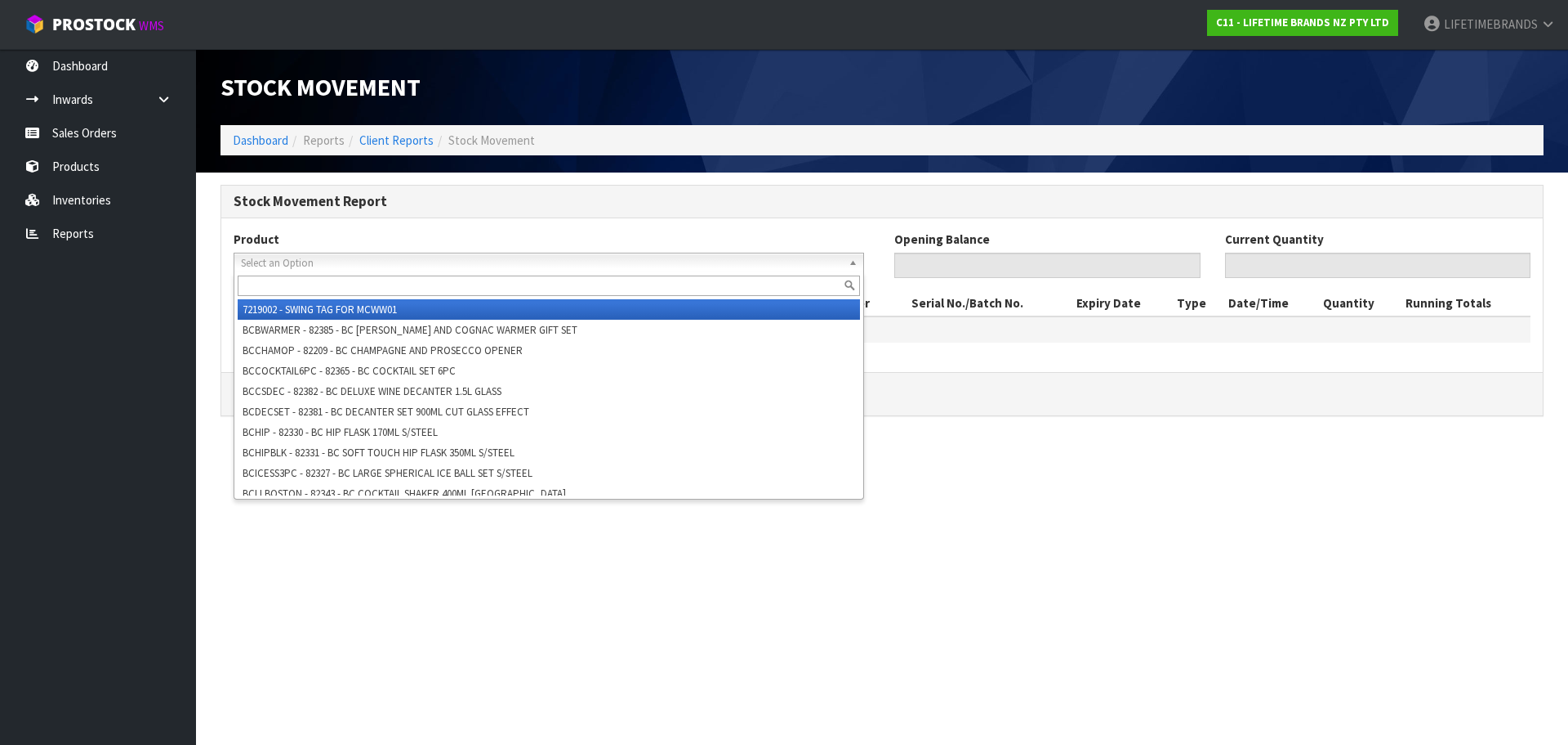
click at [308, 261] on span "Select an Option" at bounding box center [541, 263] width 601 height 20
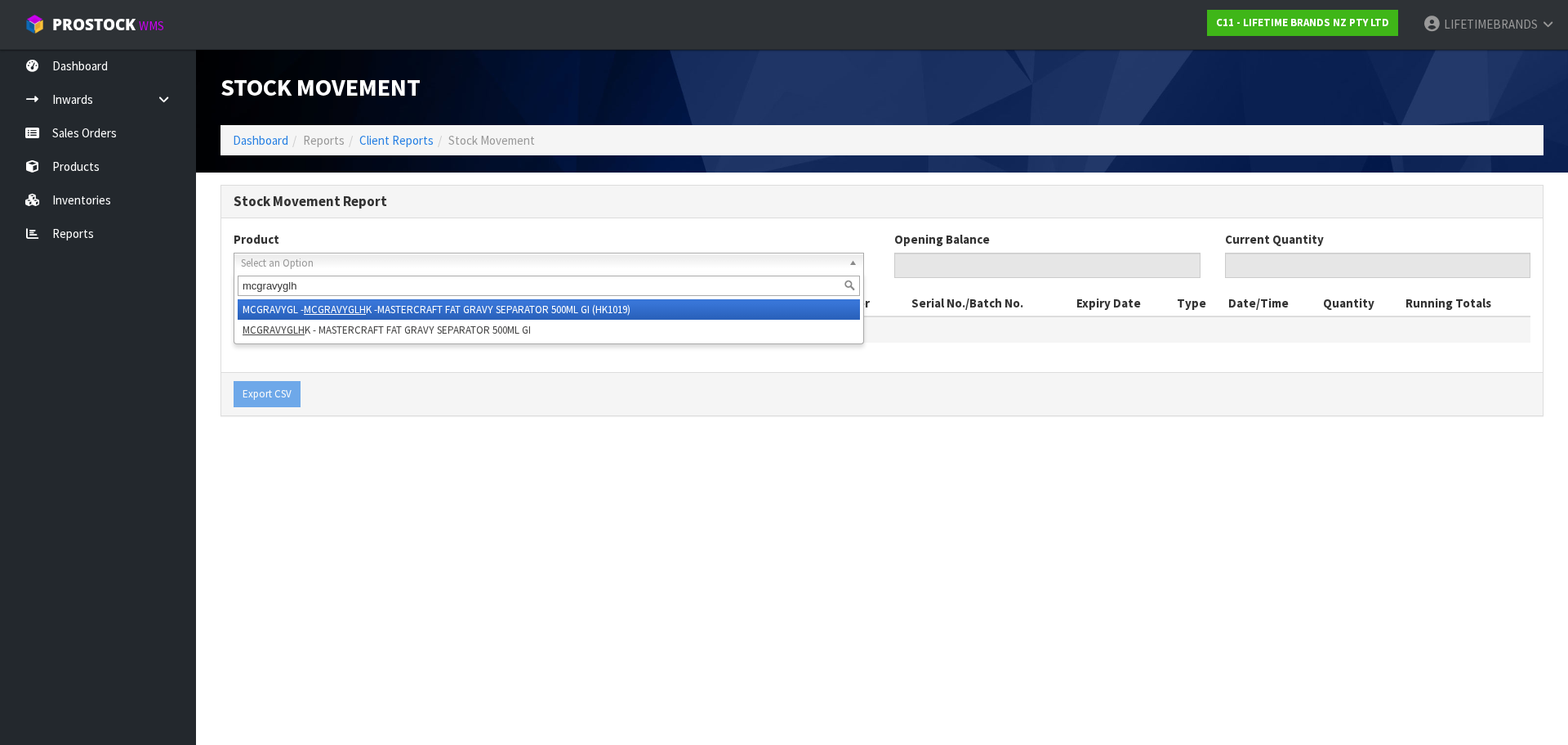
type input "mcgravyglhk"
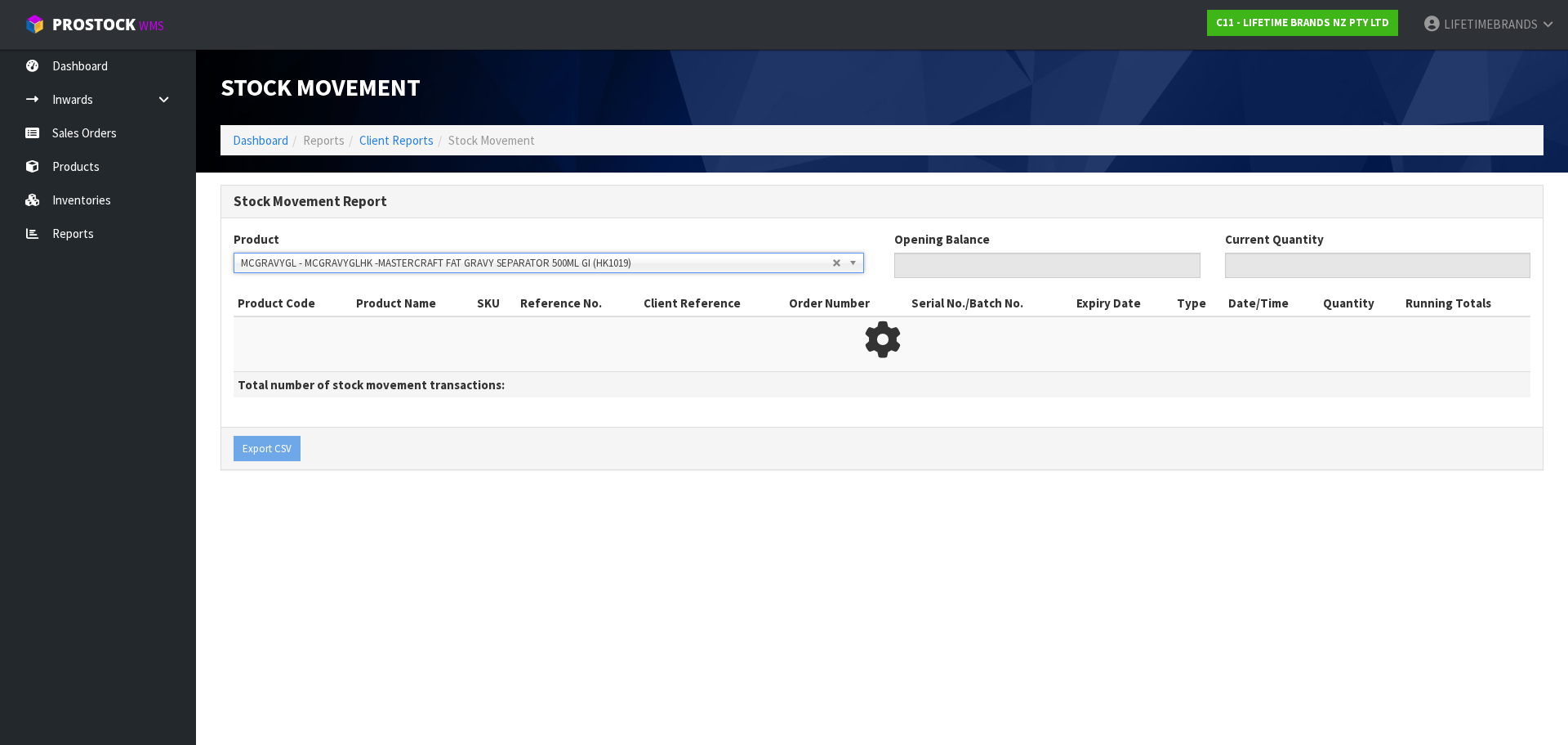
type input "0"
type input "166"
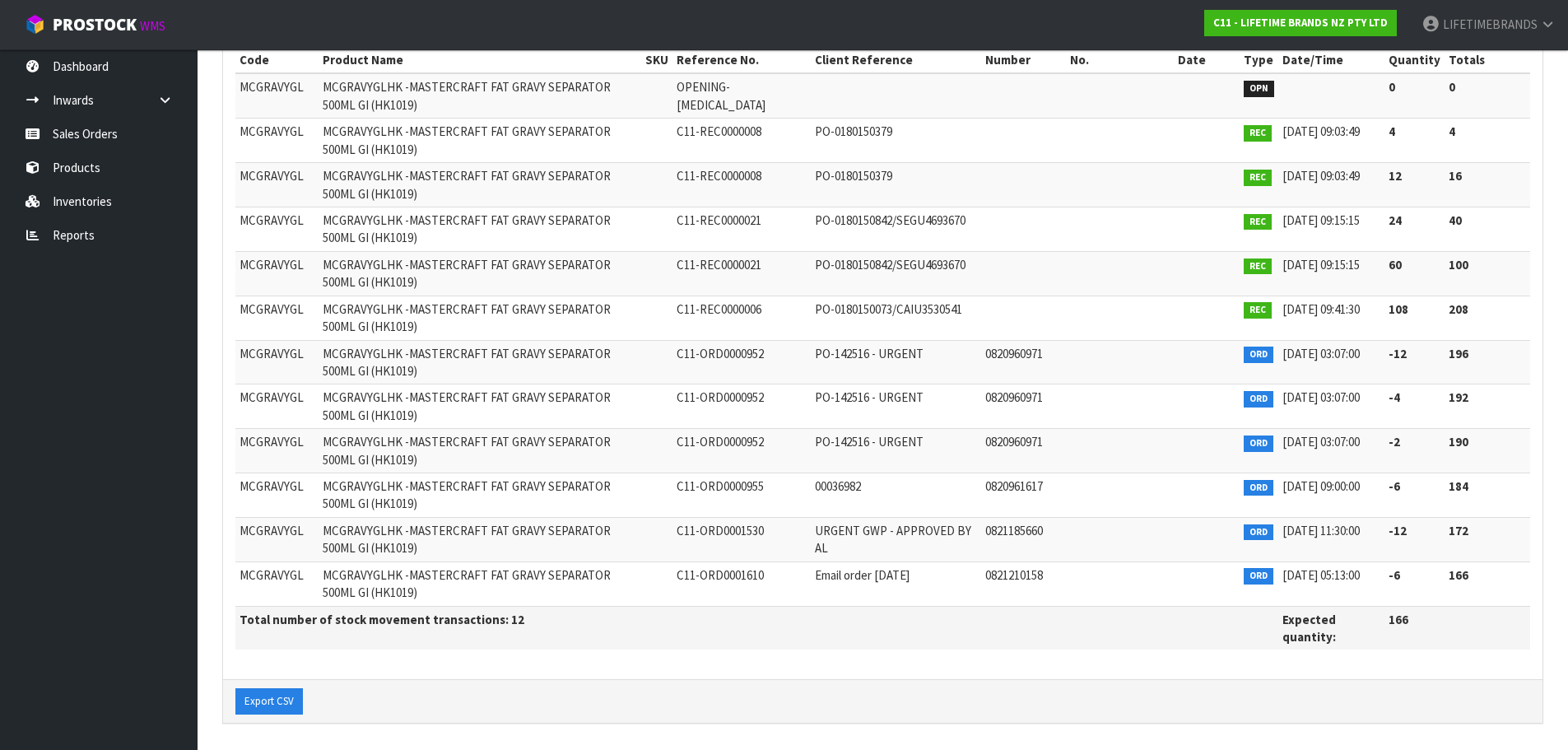
scroll to position [266, 0]
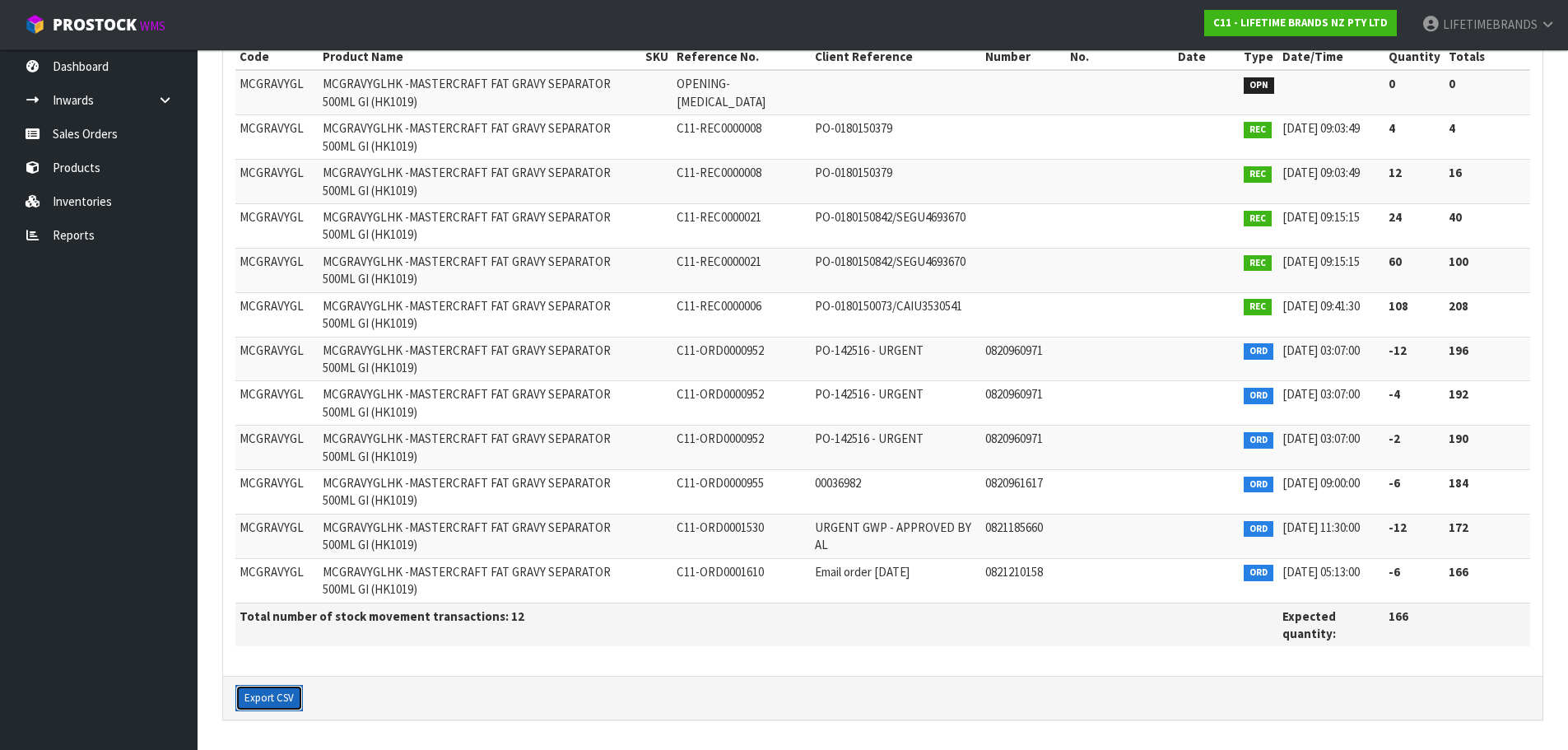
click at [260, 696] on button "Export CSV" at bounding box center [269, 698] width 67 height 27
